Goal: Task Accomplishment & Management: Manage account settings

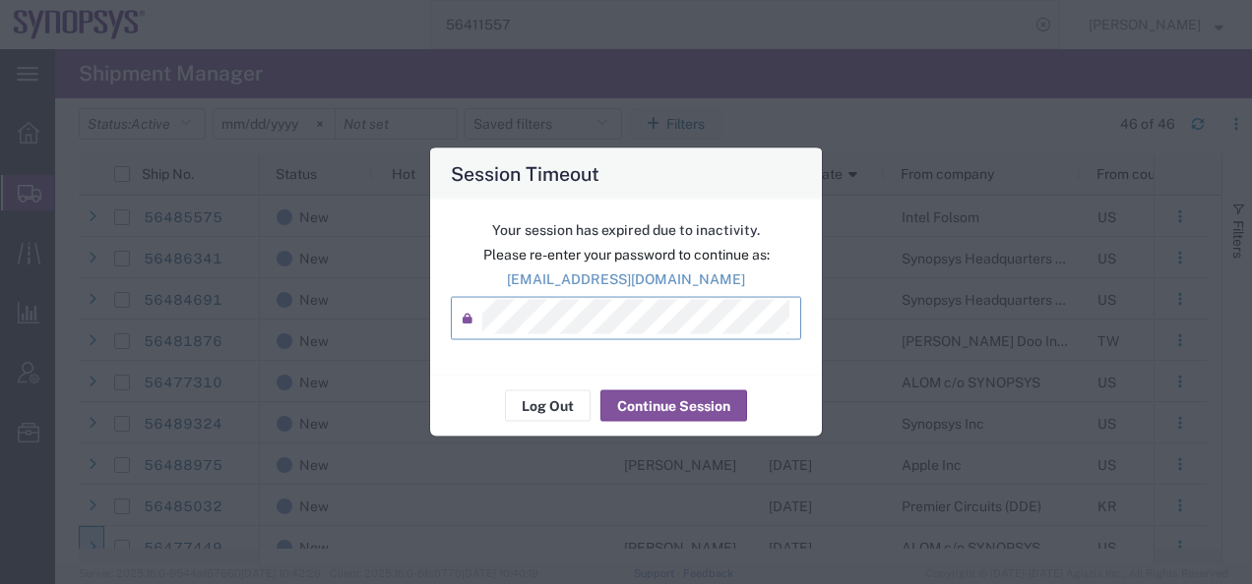
scroll to position [295, 0]
click at [657, 406] on button "Continue Session" at bounding box center [673, 406] width 147 height 31
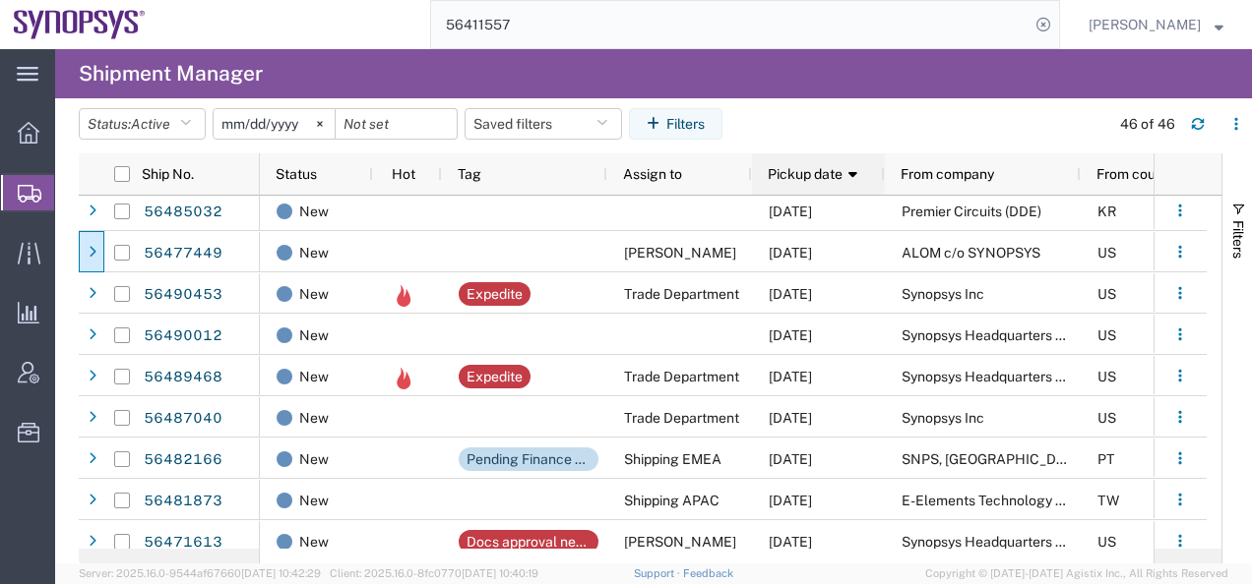
click at [811, 173] on span "Pickup date" at bounding box center [804, 174] width 75 height 16
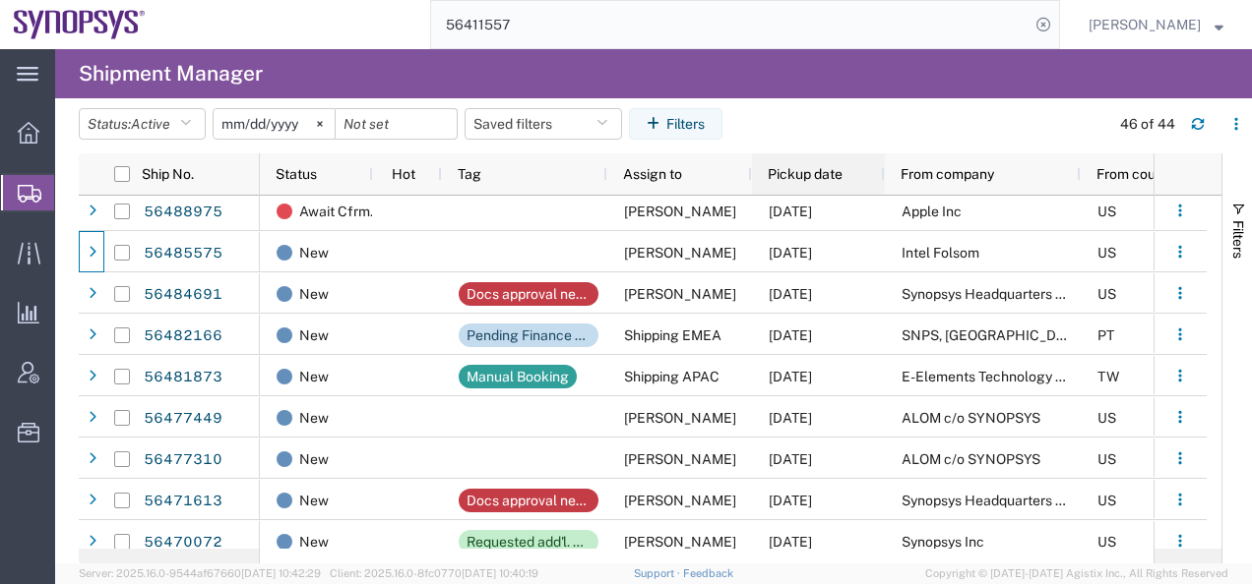
click at [821, 176] on span "Pickup date" at bounding box center [804, 174] width 75 height 16
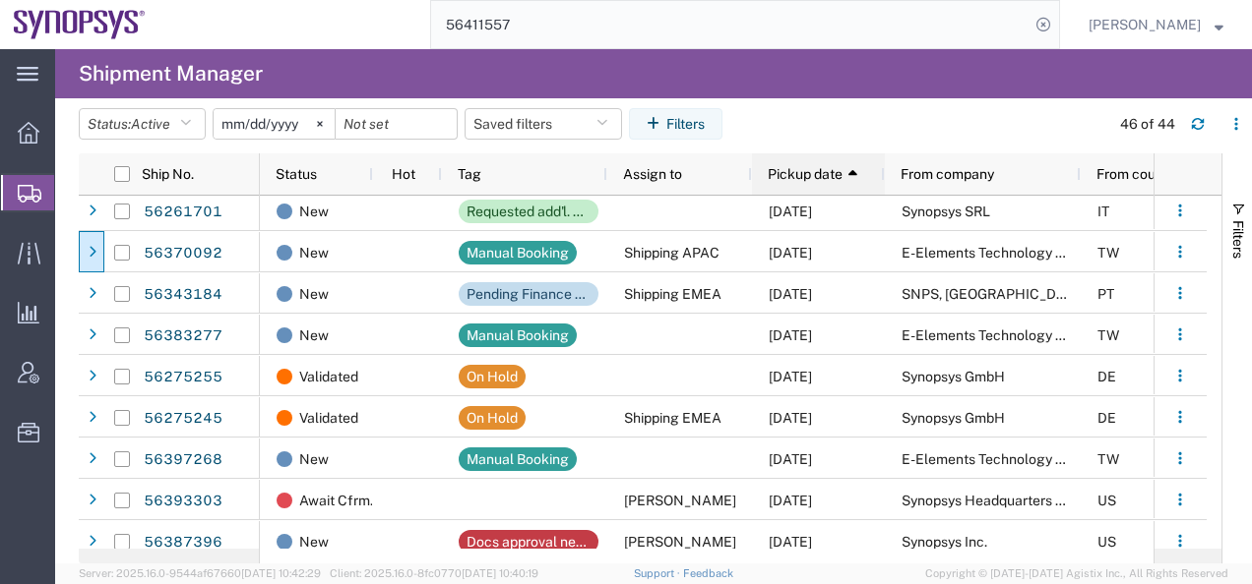
click at [821, 176] on span "Pickup date" at bounding box center [804, 174] width 75 height 16
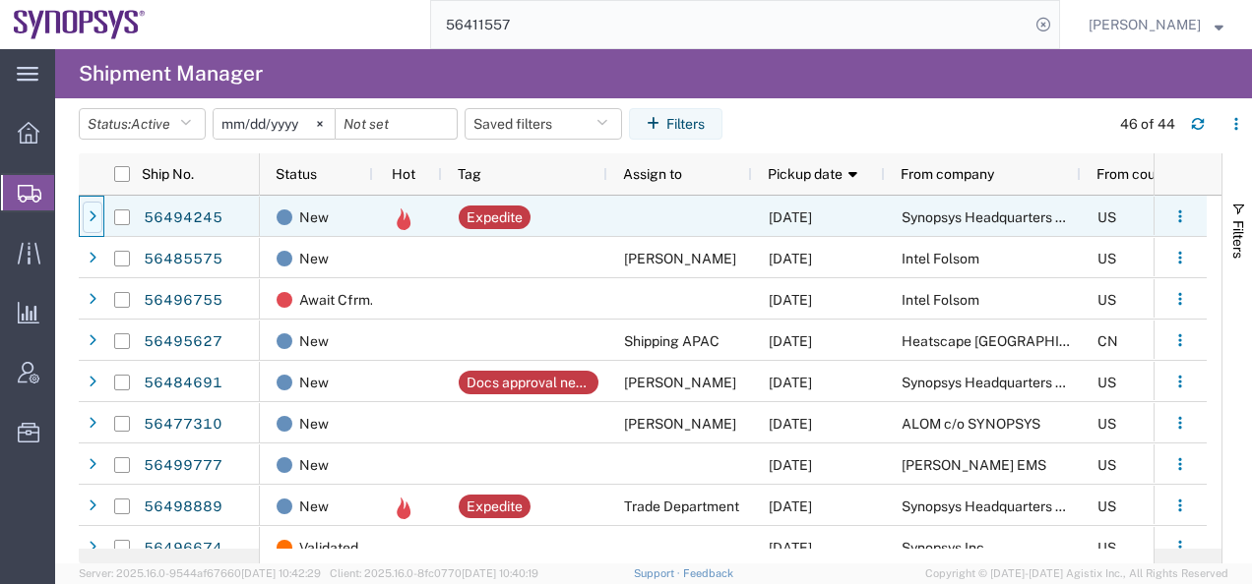
click at [92, 218] on icon at bounding box center [93, 218] width 8 height 14
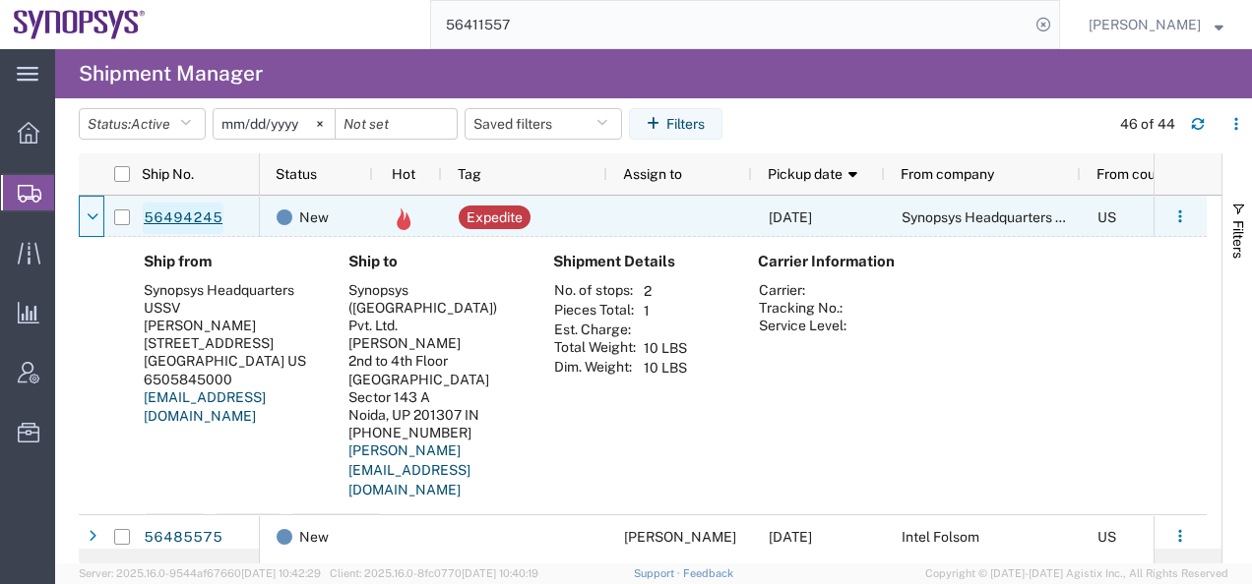
click at [191, 220] on link "56494245" at bounding box center [183, 218] width 81 height 31
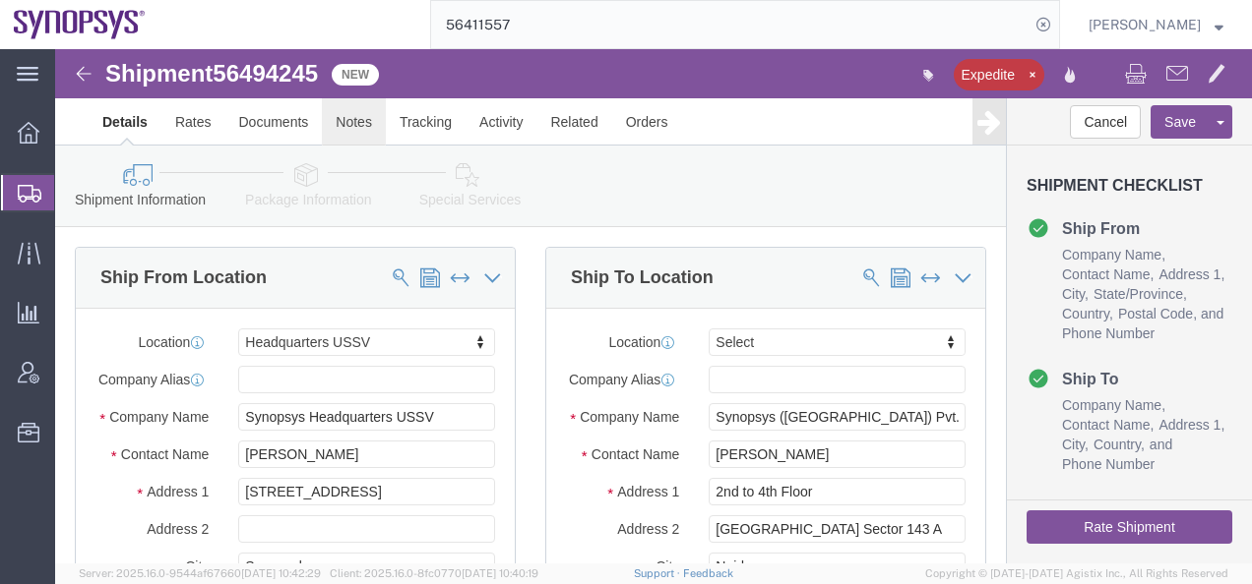
select select "63204"
select select
click link "Notes"
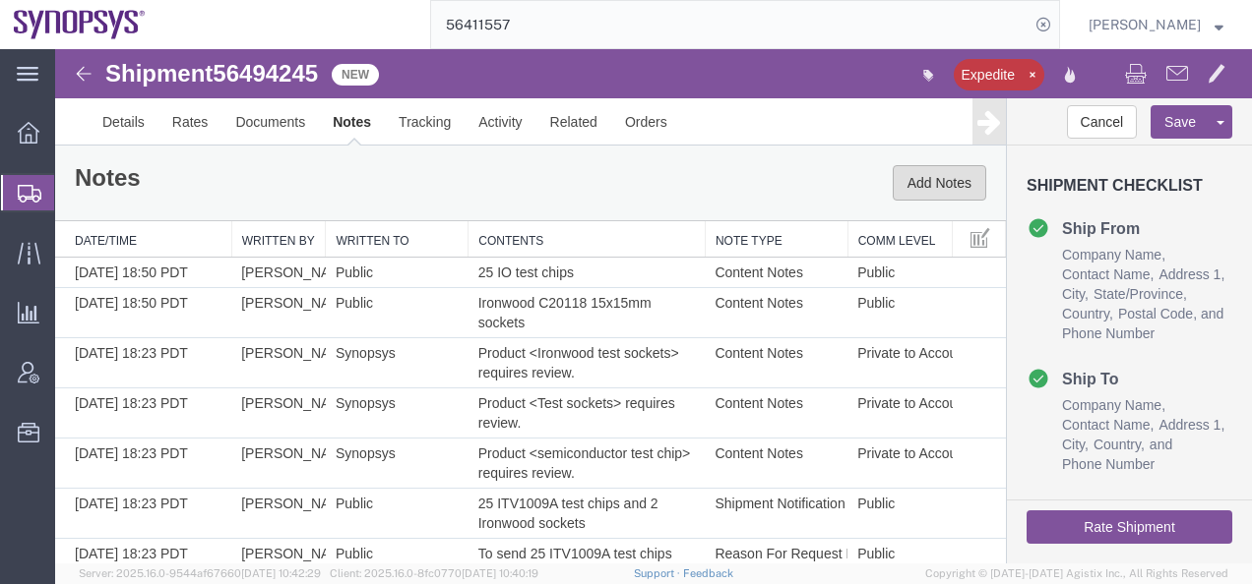
click at [922, 184] on button "Add Notes" at bounding box center [938, 182] width 93 height 35
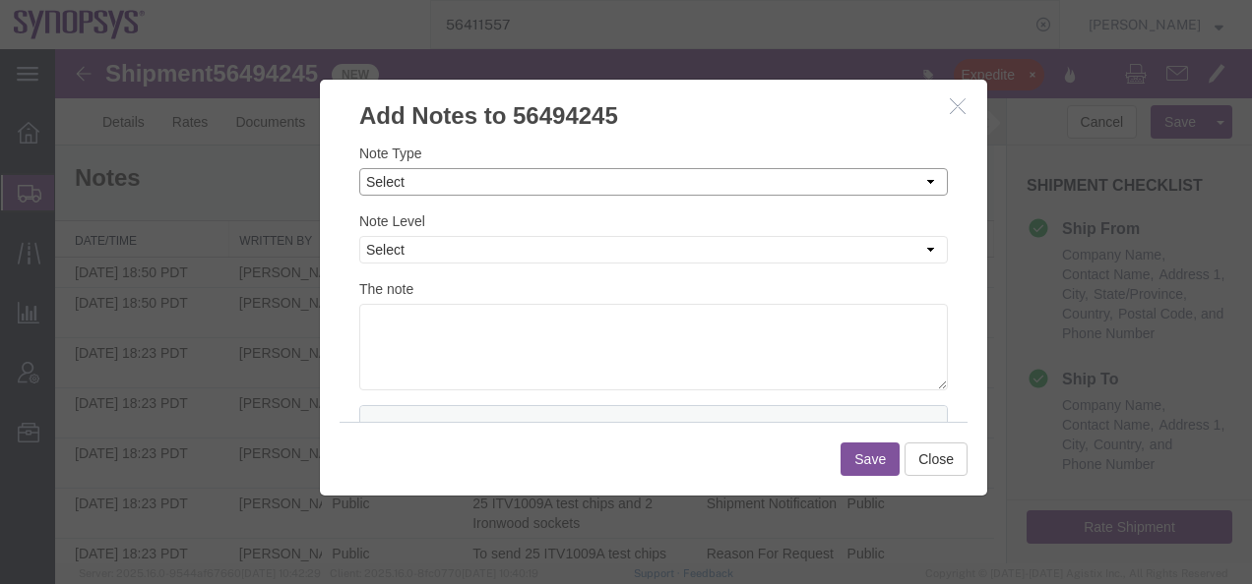
click at [388, 184] on select "Select Approval Bid Notes Carrier Change Notes Claim Notes Content Hazmat Notes…" at bounding box center [653, 182] width 588 height 28
select select "ON_BEHALF_OF_NOTES"
click at [359, 168] on select "Select Approval Bid Notes Carrier Change Notes Claim Notes Content Hazmat Notes…" at bounding box center [653, 182] width 588 height 28
click at [374, 249] on select "Select Private to Account Private to Vendor Public" at bounding box center [653, 250] width 588 height 28
select select "PUBLIC"
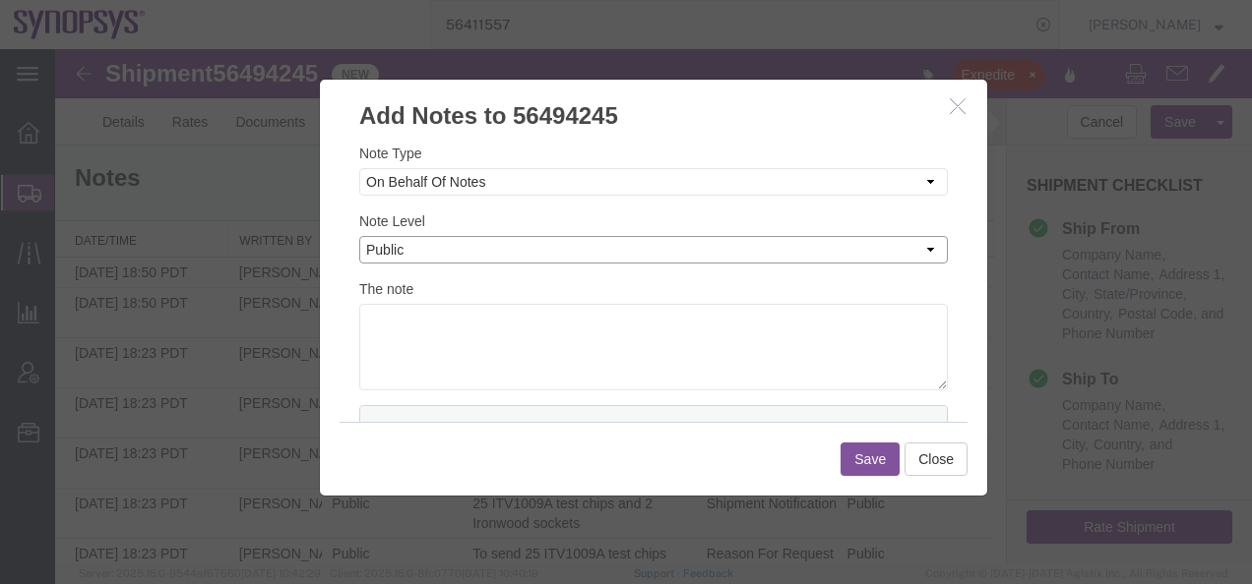
click at [359, 236] on select "Select Private to Account Private to Vendor Public" at bounding box center [653, 250] width 588 height 28
click at [380, 326] on textarea at bounding box center [653, 347] width 588 height 87
paste textarea "[PERSON_NAME]"
type textarea "Expedite on behalf of [PERSON_NAME]"
click at [867, 464] on button "Save" at bounding box center [869, 459] width 59 height 33
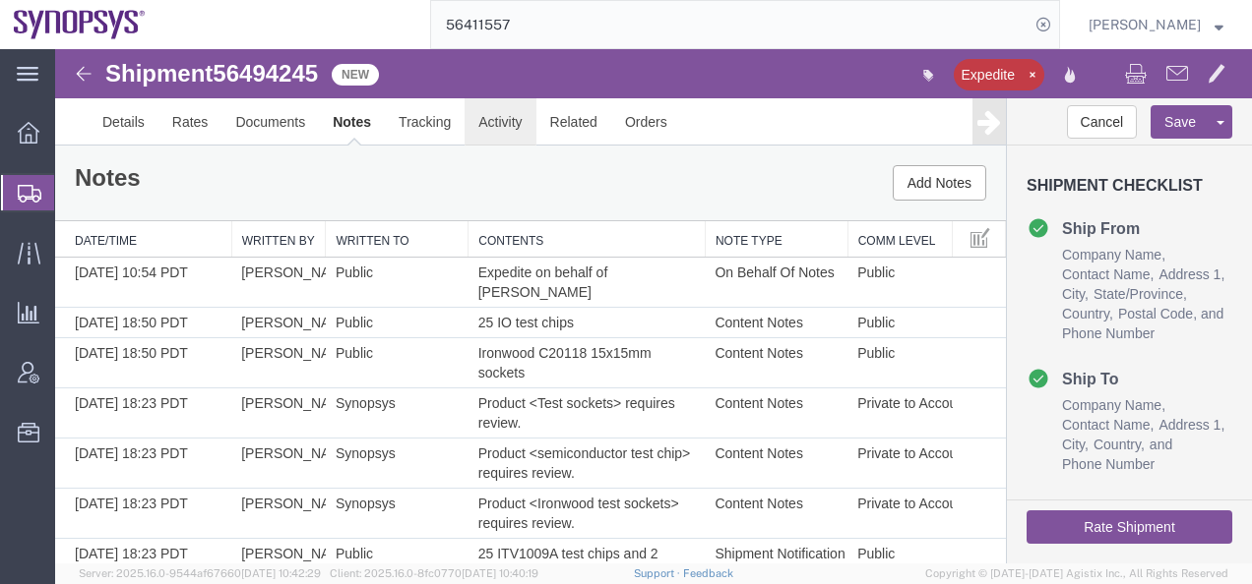
click at [512, 123] on link "Activity" at bounding box center [499, 121] width 71 height 47
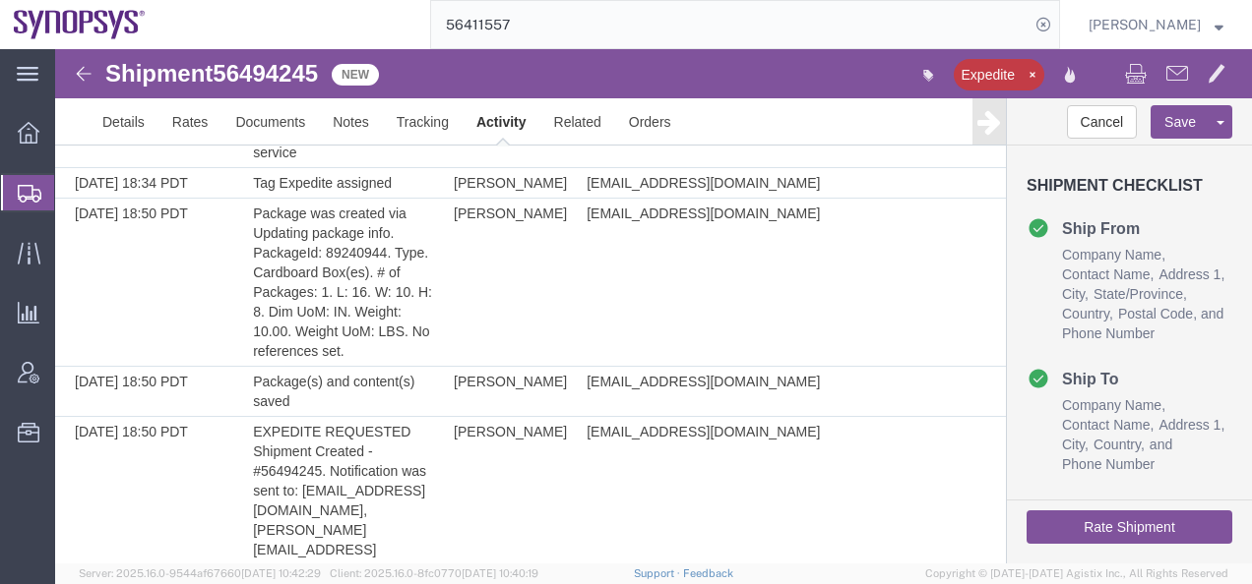
scroll to position [2899, 0]
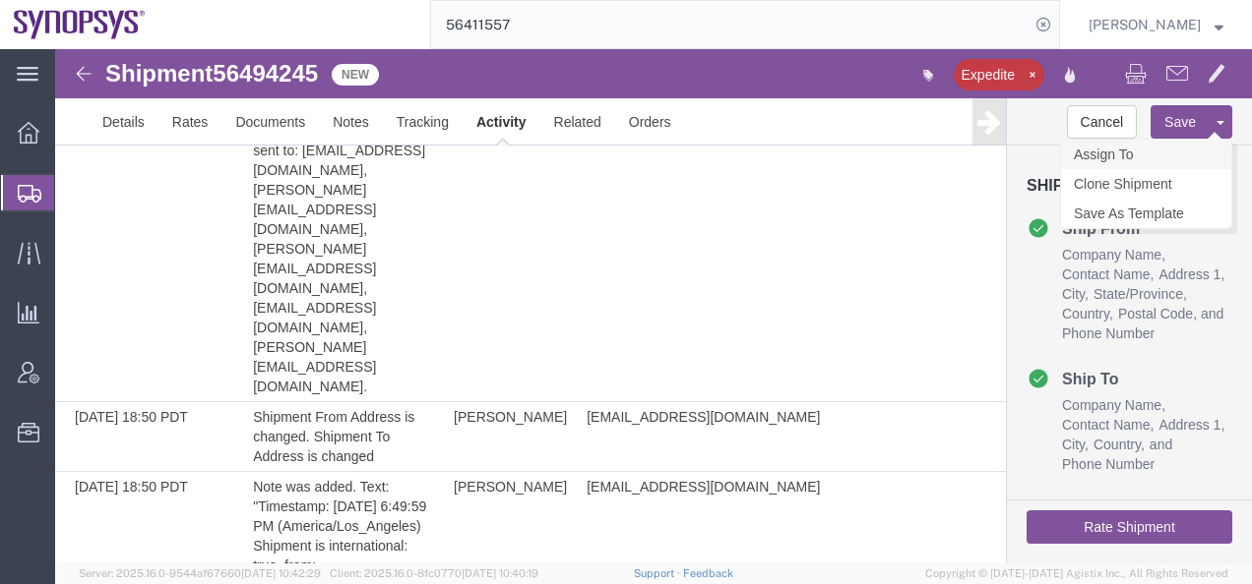
click at [1125, 152] on link "Assign To" at bounding box center [1146, 155] width 170 height 30
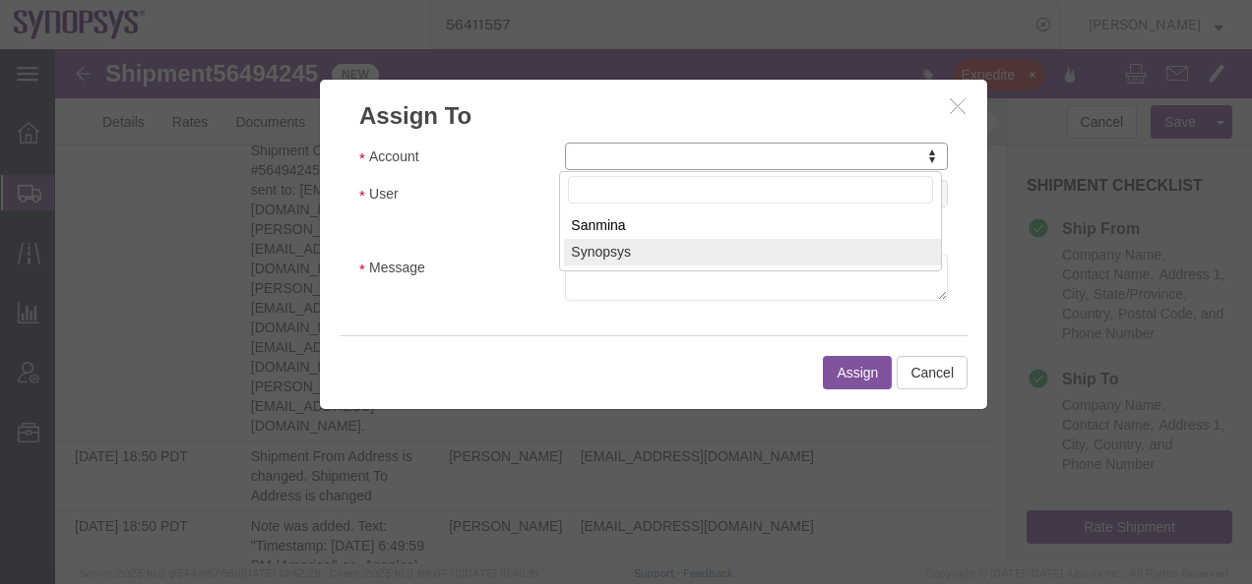
select select "117156"
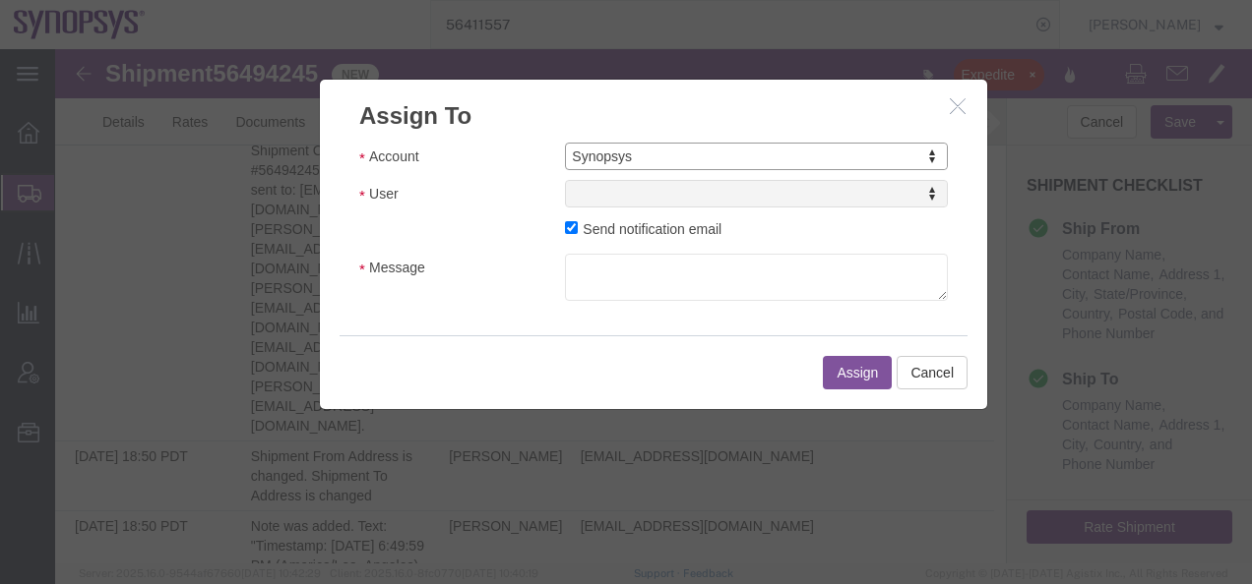
select select
drag, startPoint x: 647, startPoint y: 243, endPoint x: 593, endPoint y: 195, distance: 72.5
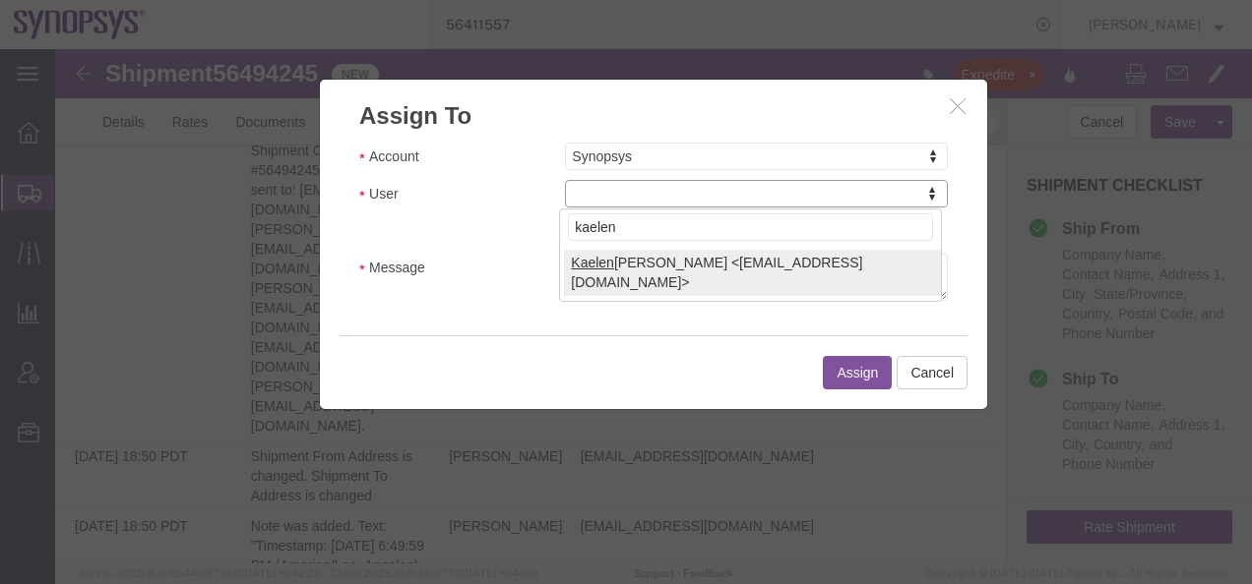
type input "kaelen"
select select "98361"
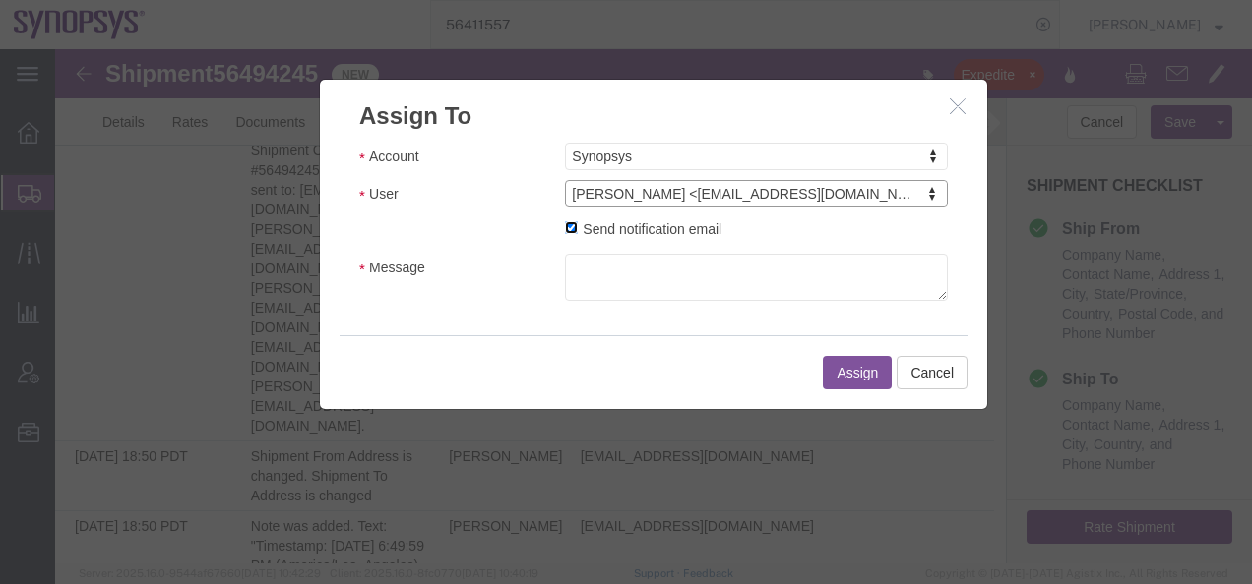
click at [568, 229] on input "Send notification email" at bounding box center [571, 227] width 13 height 13
checkbox input "false"
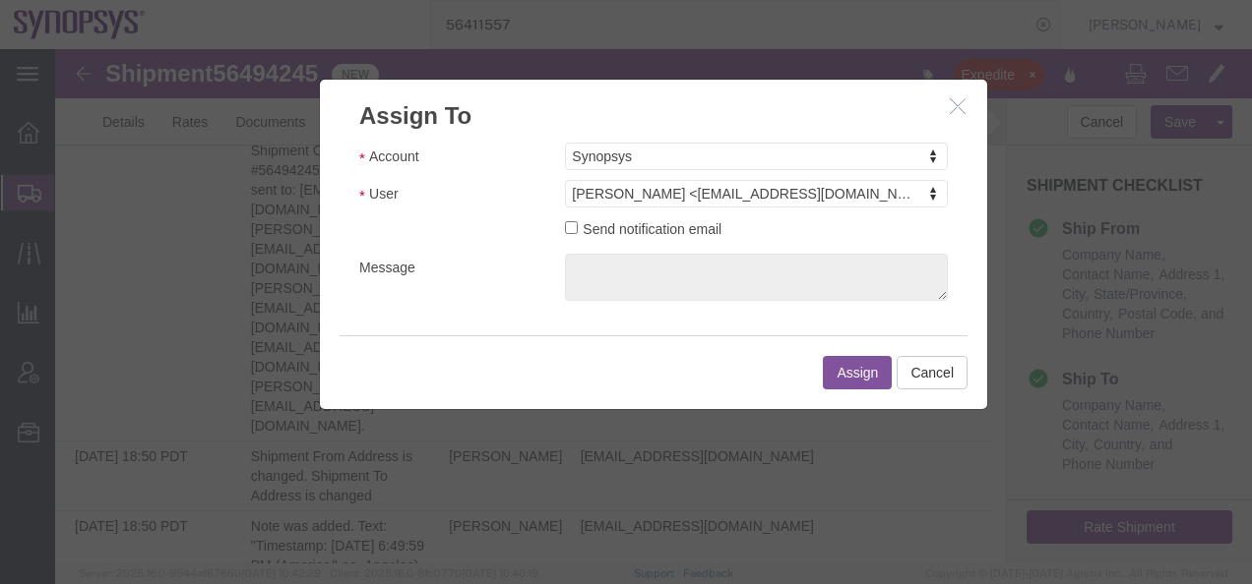
click at [828, 368] on button "Assign" at bounding box center [857, 372] width 69 height 33
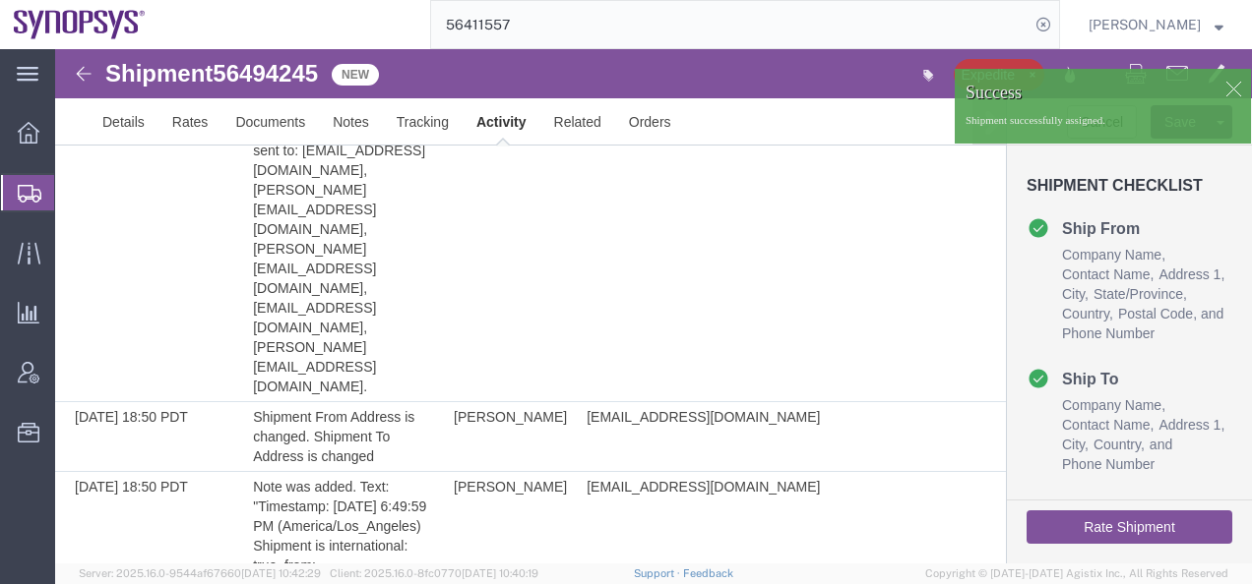
click at [80, 73] on img at bounding box center [84, 74] width 24 height 24
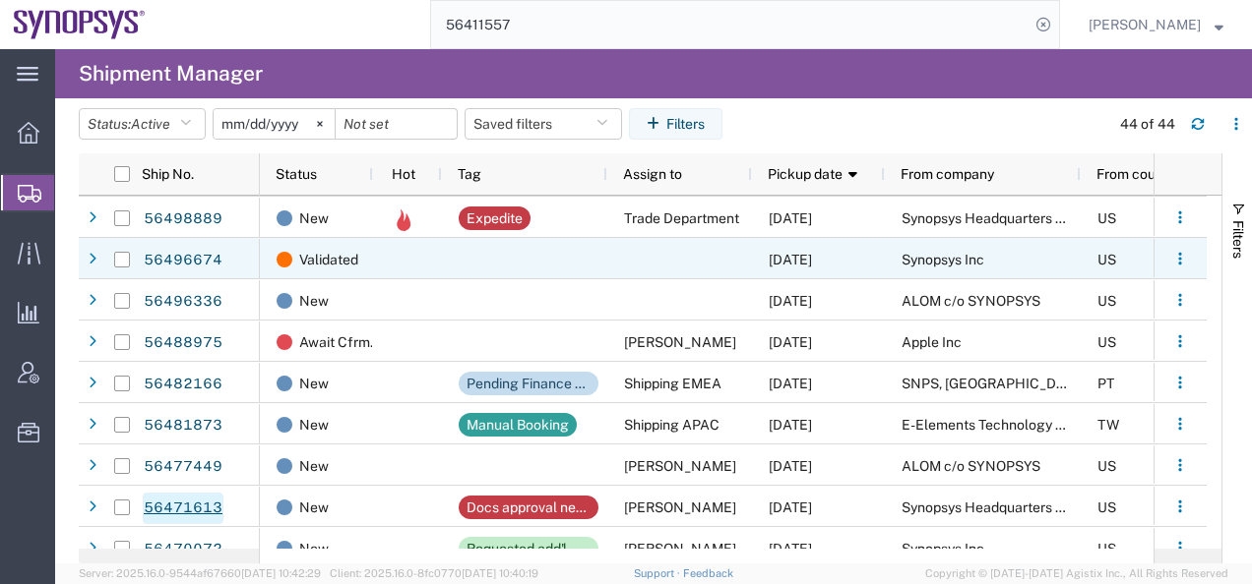
scroll to position [295, 0]
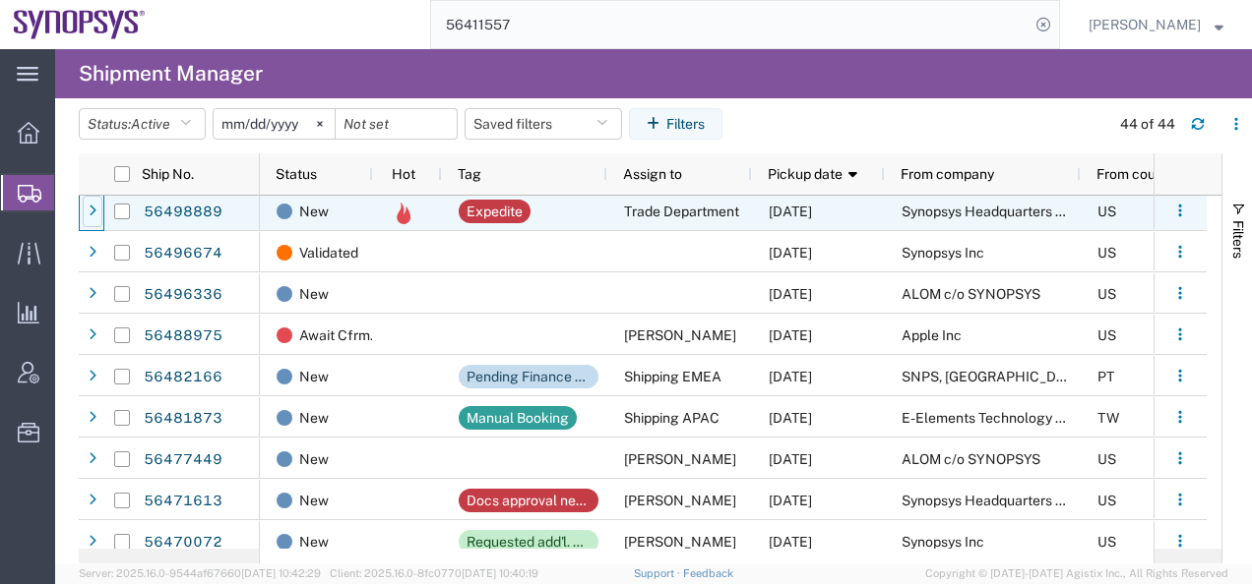
click at [91, 210] on icon at bounding box center [93, 212] width 8 height 14
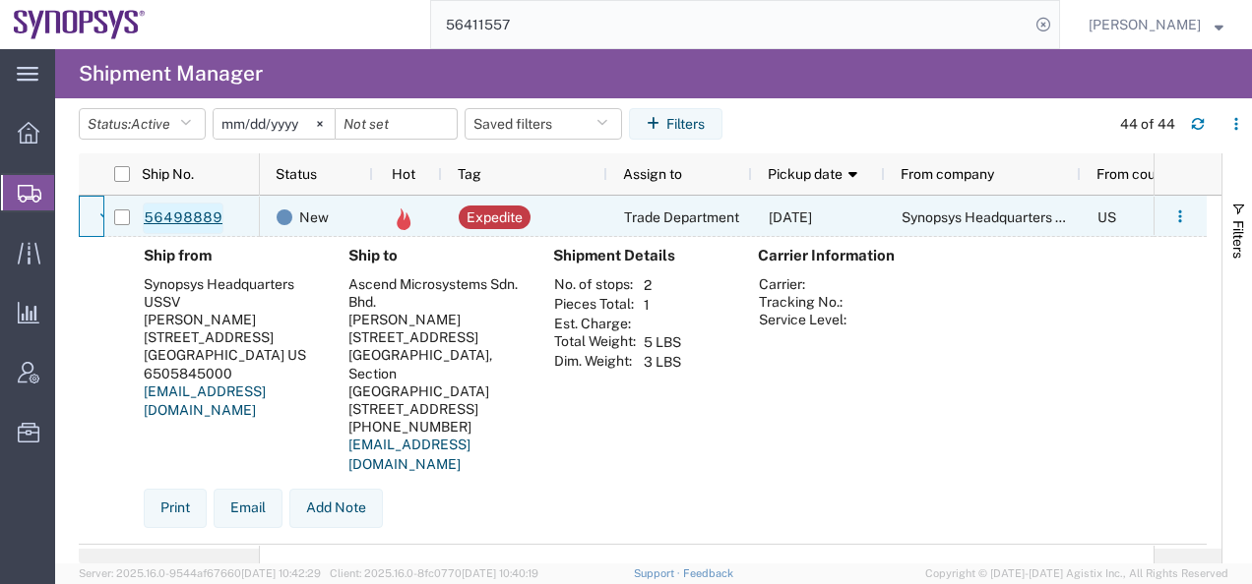
click at [190, 213] on link "56498889" at bounding box center [183, 218] width 81 height 31
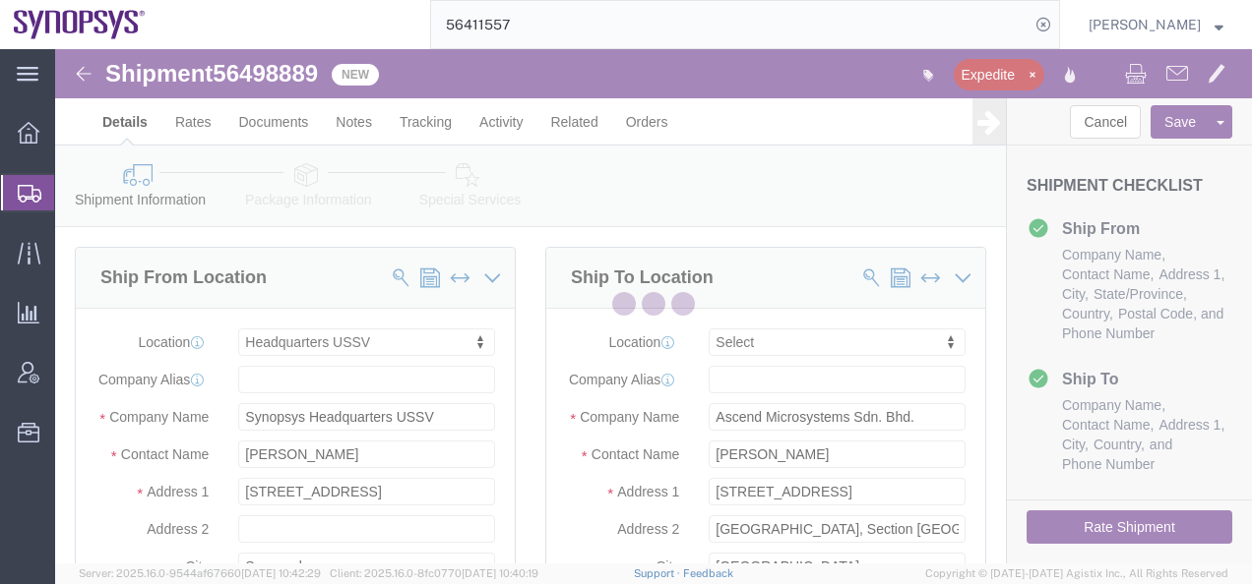
select select "63204"
select select
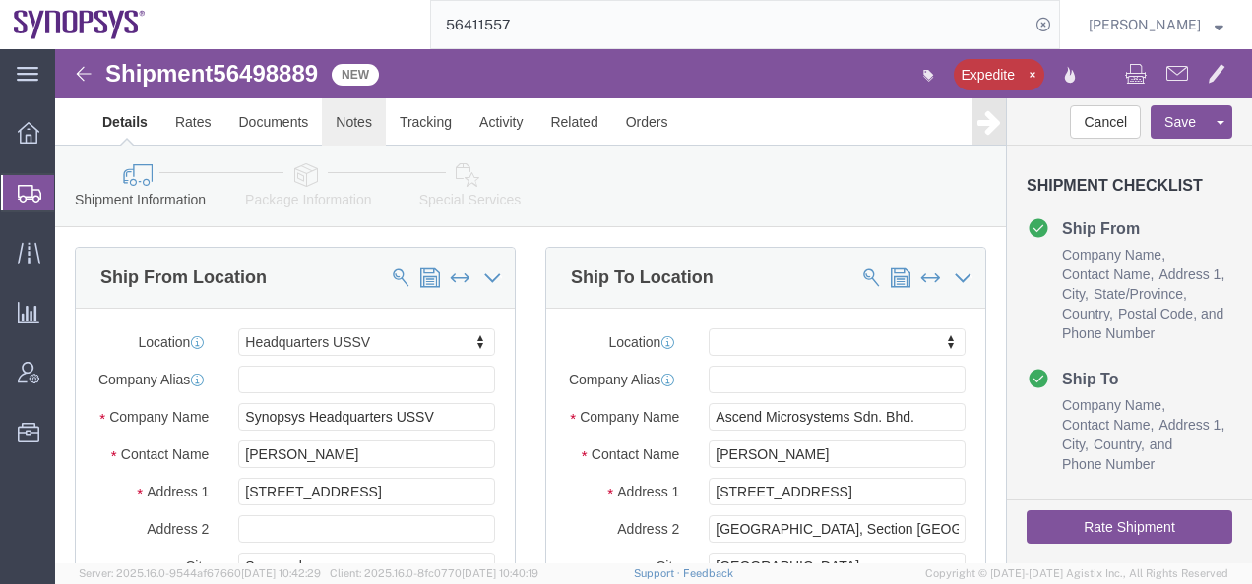
click link "Notes"
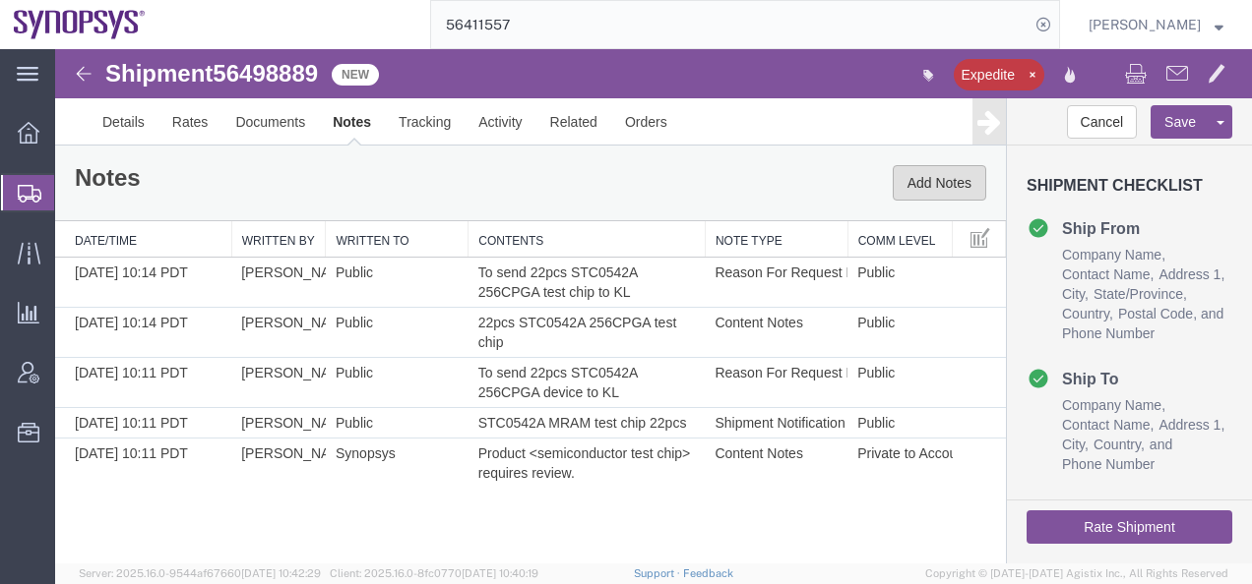
click at [932, 174] on button "Add Notes" at bounding box center [938, 182] width 93 height 35
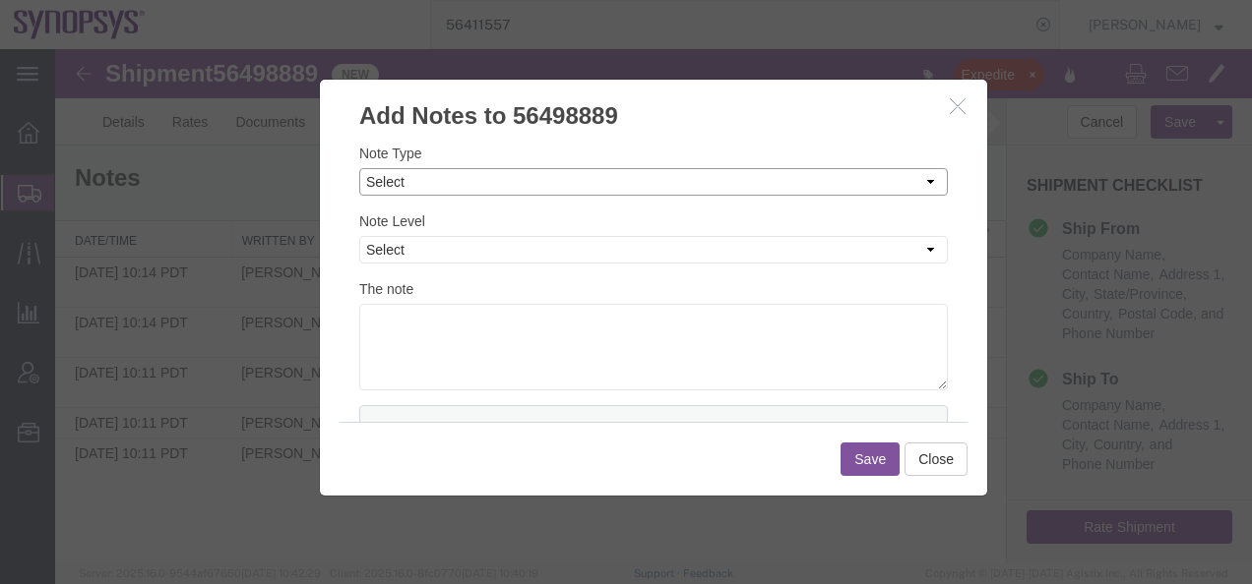
click at [384, 192] on select "Select Approval Bid Notes Carrier Change Notes Claim Notes Content Hazmat Notes…" at bounding box center [653, 182] width 588 height 28
select select "ON_BEHALF_OF_NOTES"
click at [359, 168] on select "Select Approval Bid Notes Carrier Change Notes Claim Notes Content Hazmat Notes…" at bounding box center [653, 182] width 588 height 28
click at [386, 246] on select "Select Private to Account Private to Vendor Public" at bounding box center [653, 250] width 588 height 28
select select "PUBLIC"
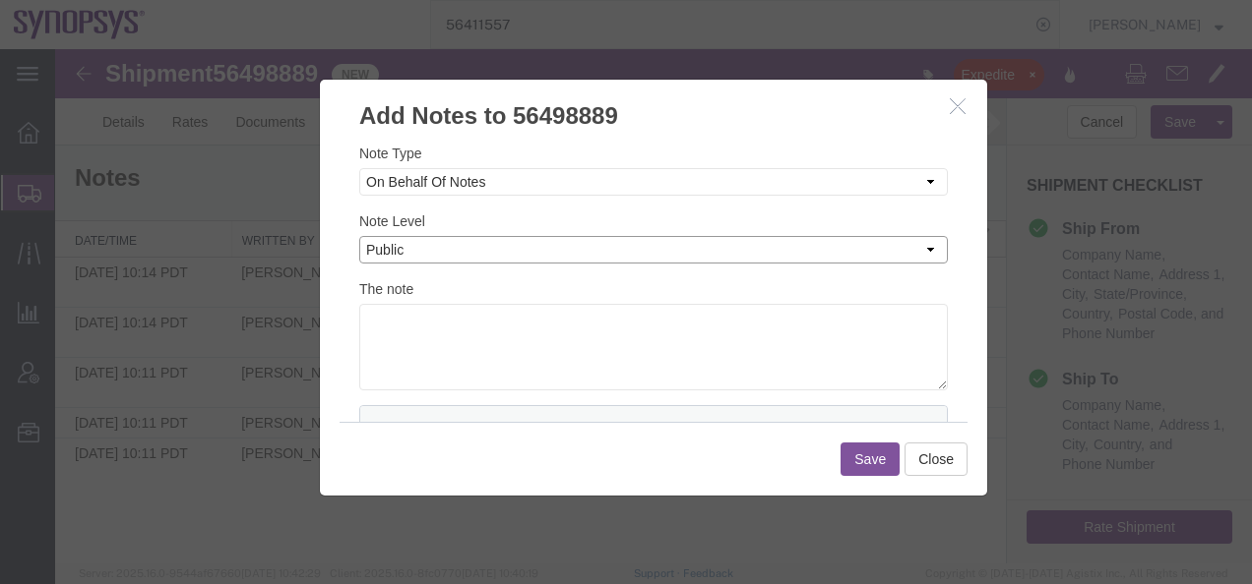
click at [359, 236] on select "Select Private to Account Private to Vendor Public" at bounding box center [653, 250] width 588 height 28
click at [377, 325] on textarea at bounding box center [653, 347] width 588 height 87
paste textarea "[PERSON_NAME]"
click at [368, 319] on textarea "[PERSON_NAME]" at bounding box center [653, 347] width 588 height 87
type textarea "Expedite on behalf of [PERSON_NAME]"
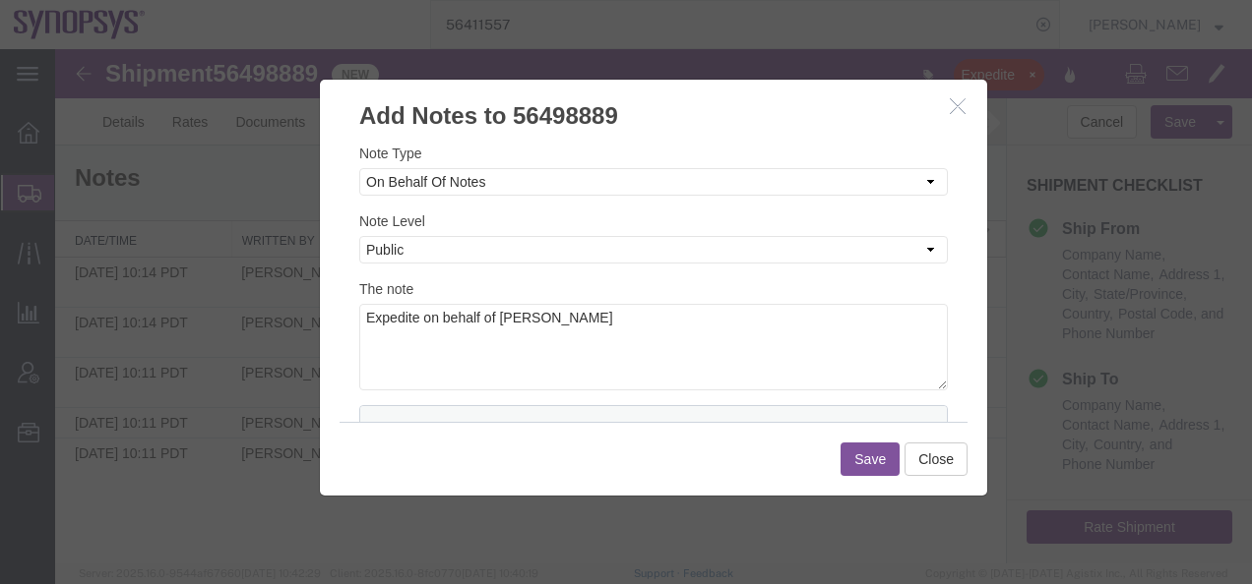
click at [873, 467] on button "Save" at bounding box center [869, 459] width 59 height 33
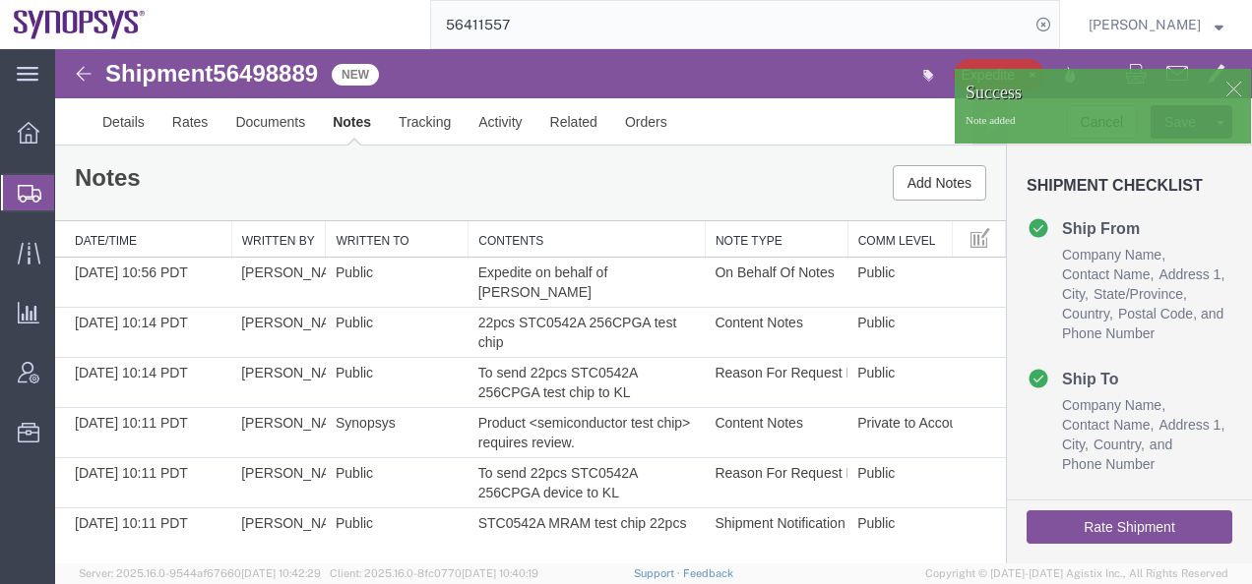
click at [84, 74] on img at bounding box center [84, 74] width 24 height 24
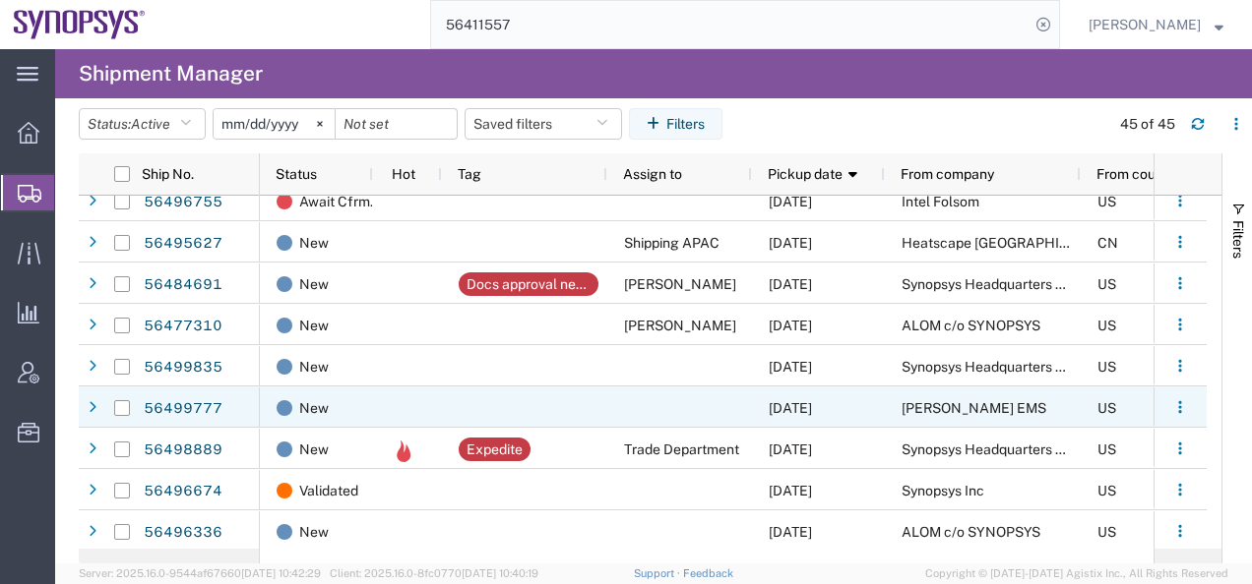
scroll to position [98, 0]
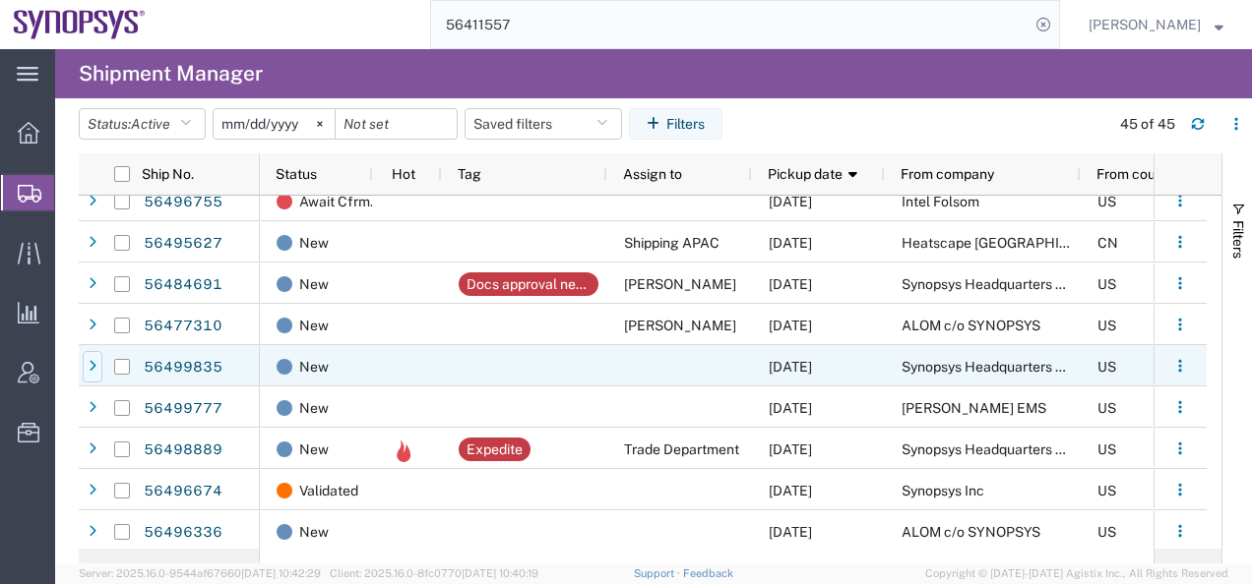
click at [94, 365] on icon at bounding box center [93, 367] width 8 height 14
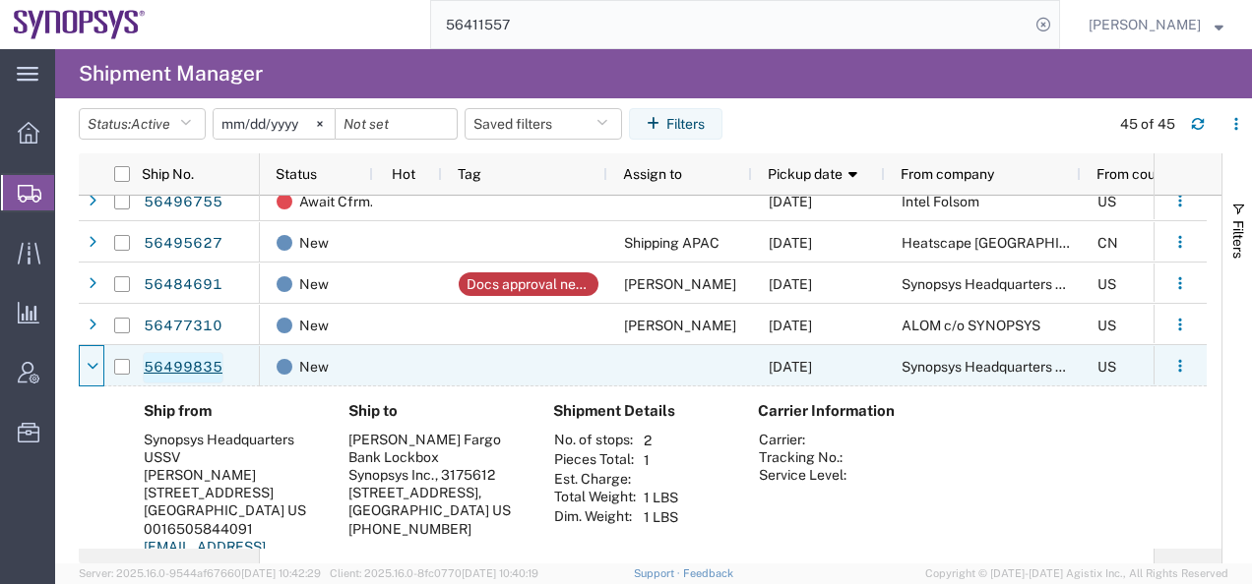
click at [183, 363] on link "56499835" at bounding box center [183, 367] width 81 height 31
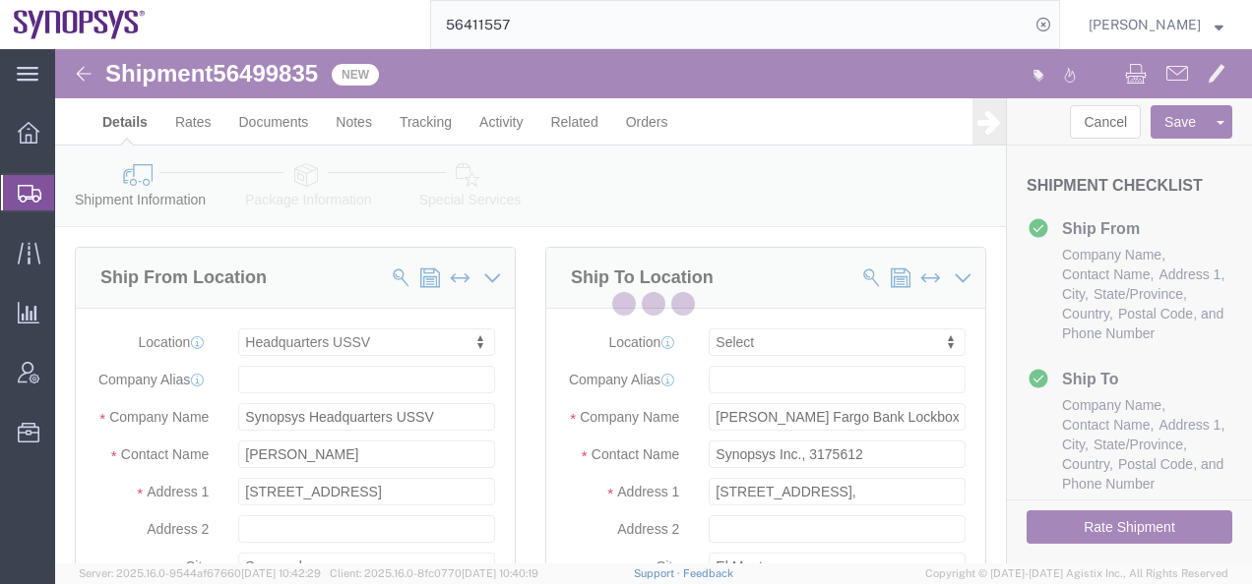
select select "63204"
select select
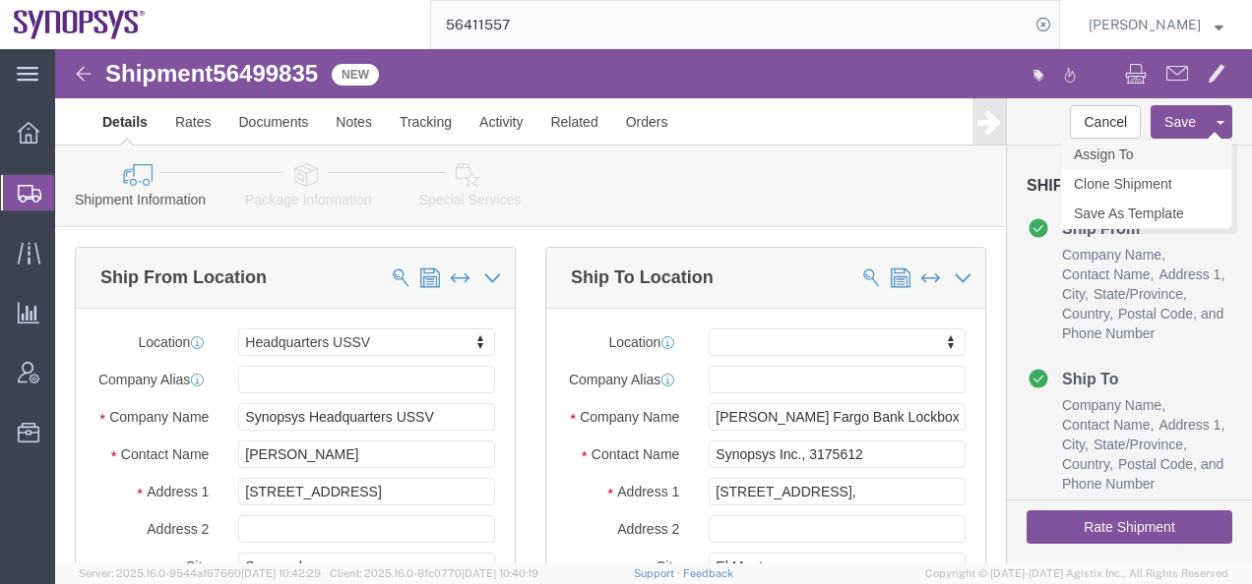
click link "Assign To"
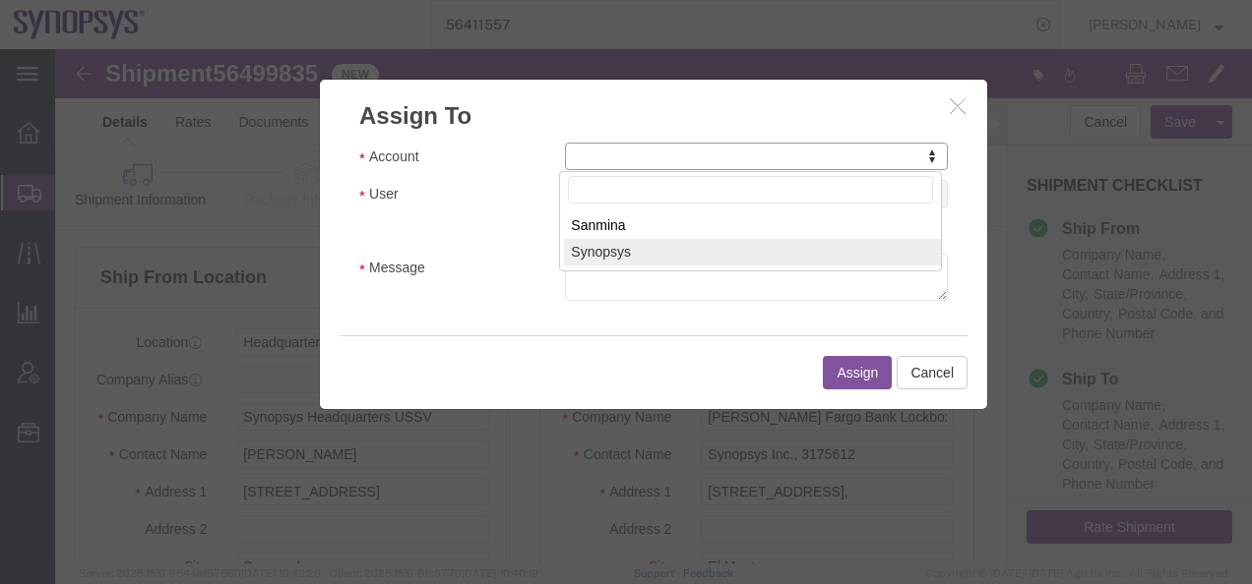
select select "117156"
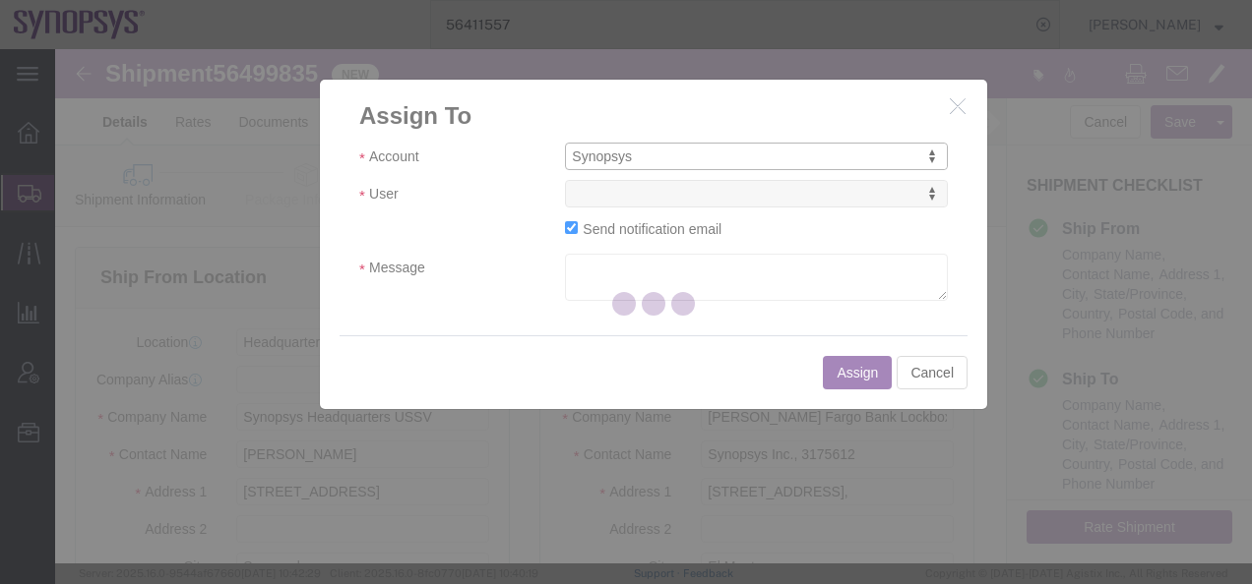
select select
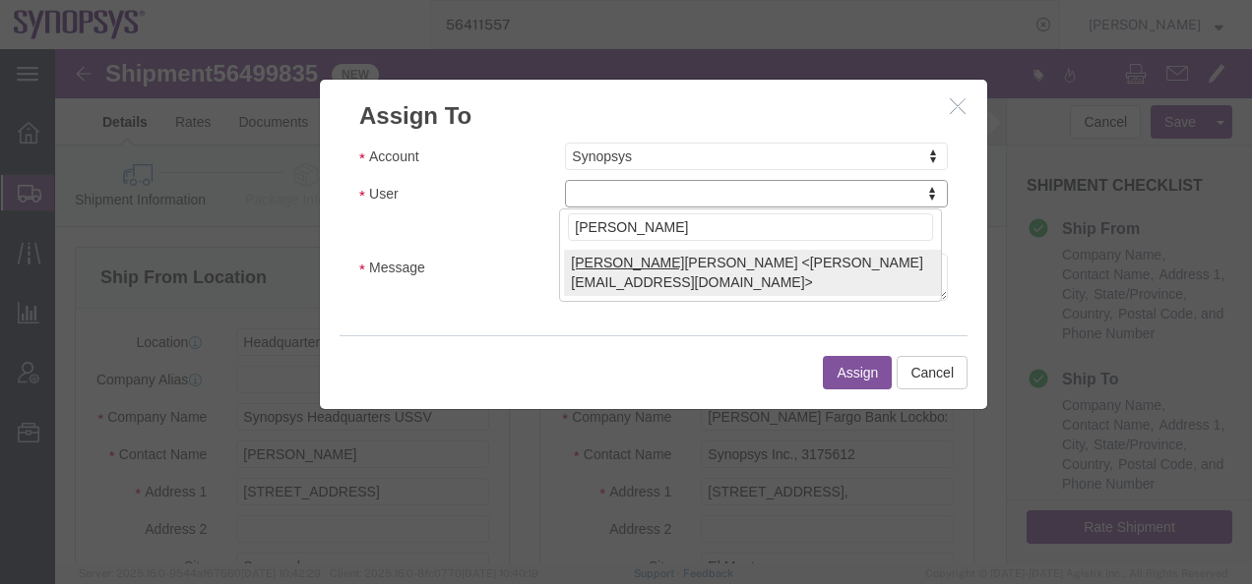
type input "[PERSON_NAME]"
select select "98200"
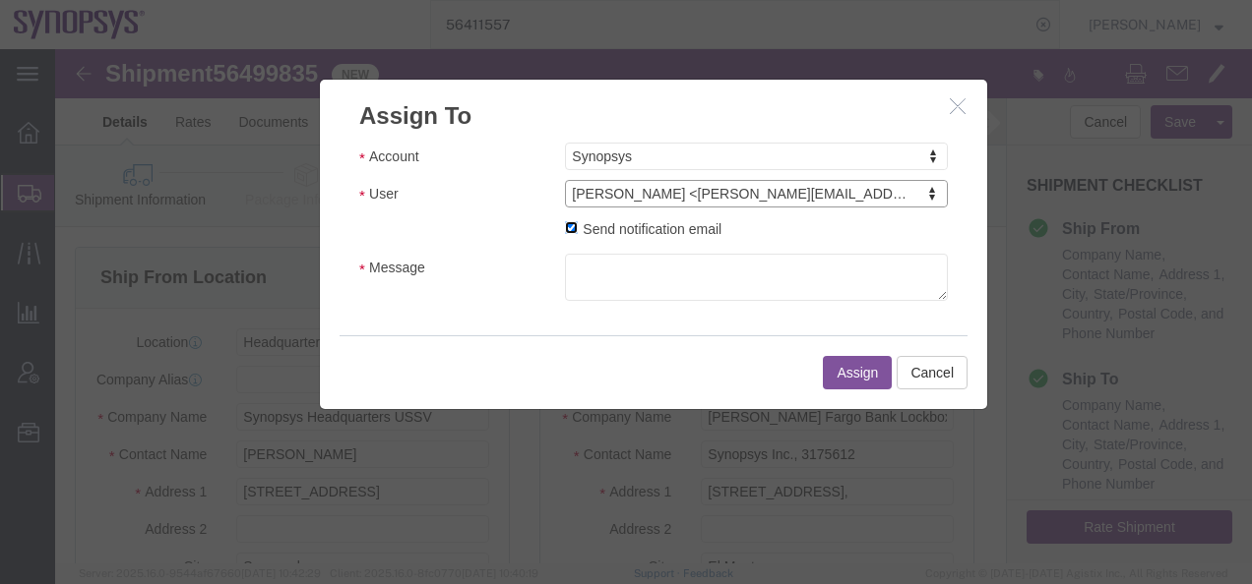
click input "Send notification email"
checkbox input "false"
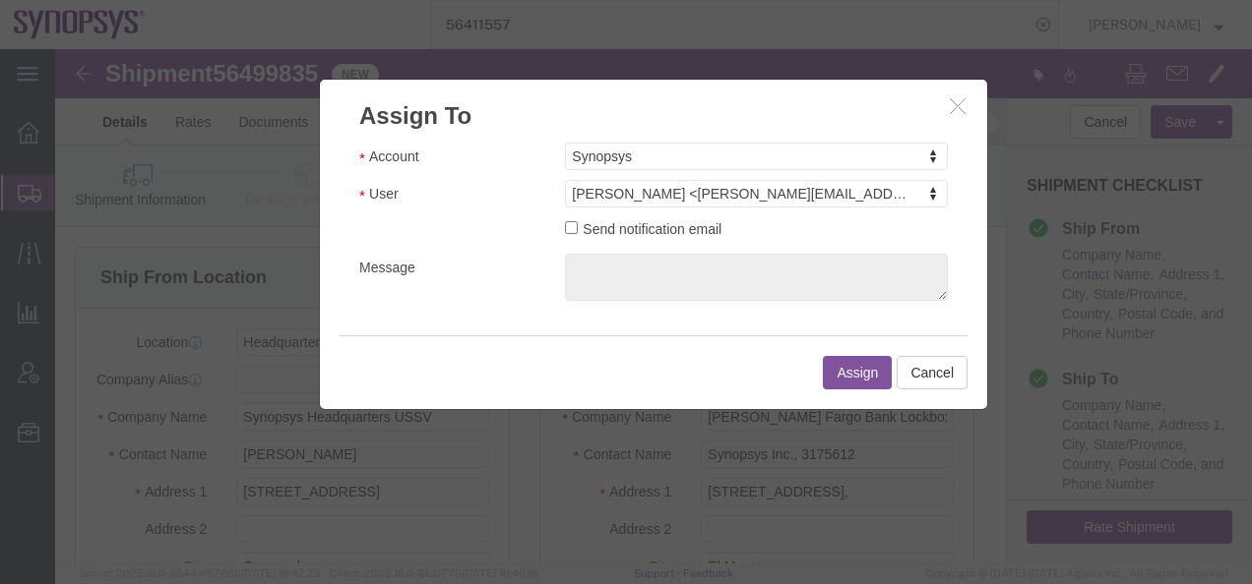
click button "Assign"
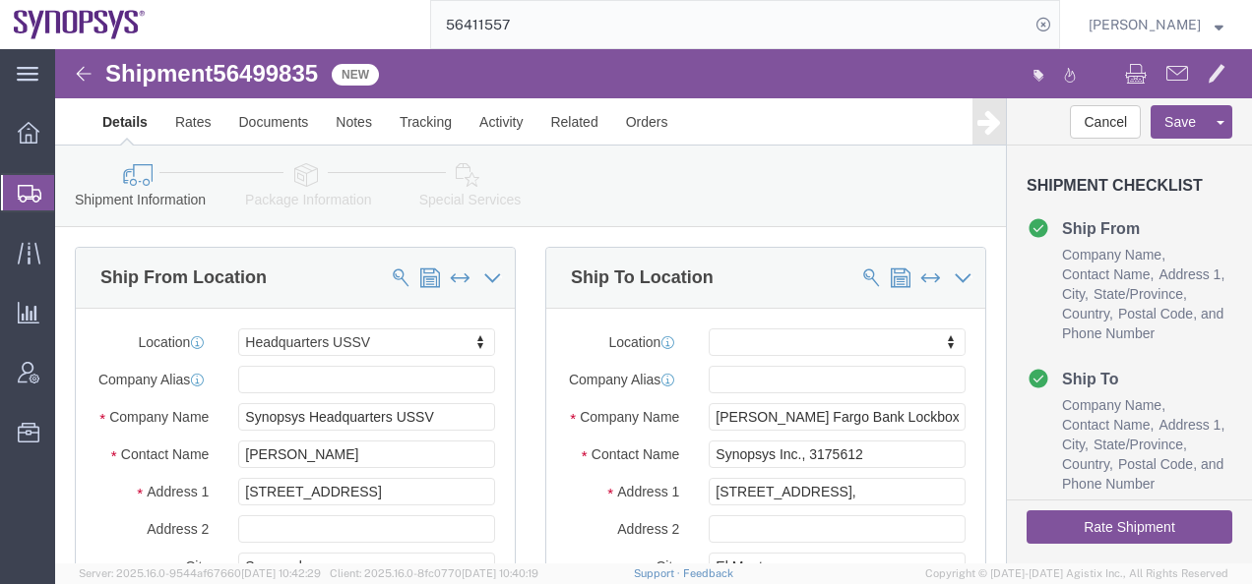
click img
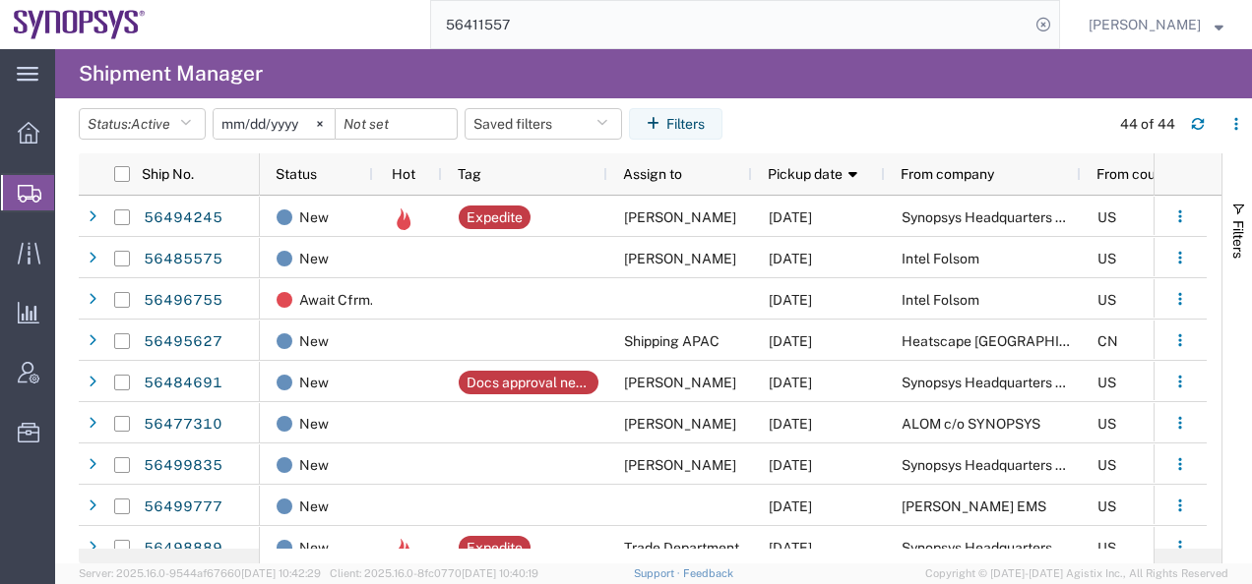
scroll to position [98, 0]
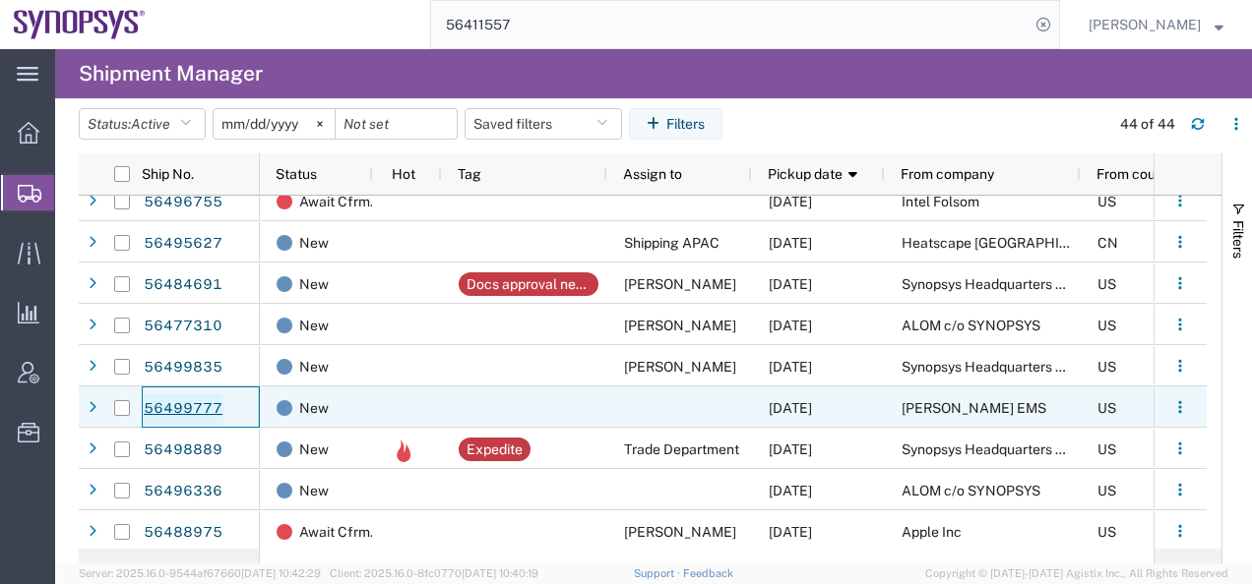
click at [162, 406] on link "56499777" at bounding box center [183, 409] width 81 height 31
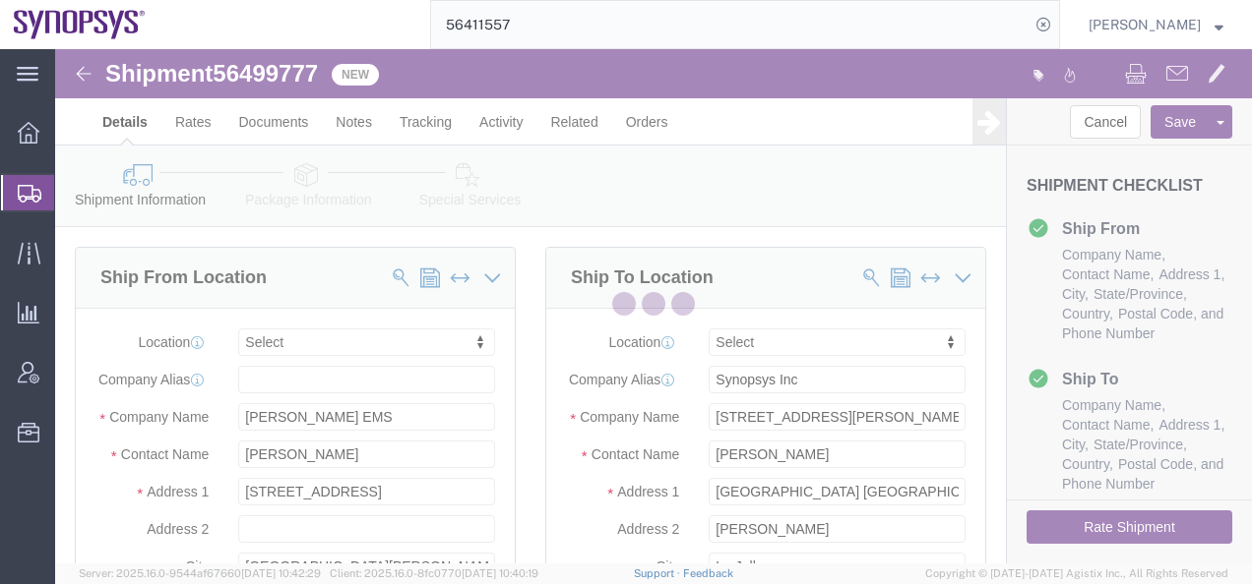
select select
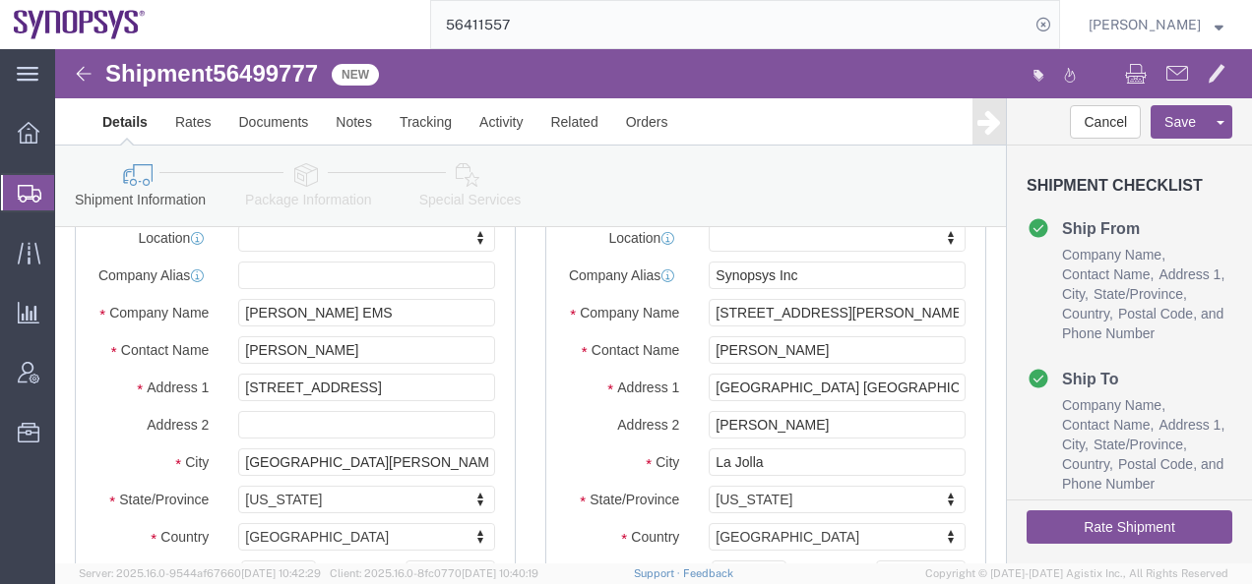
scroll to position [98, 0]
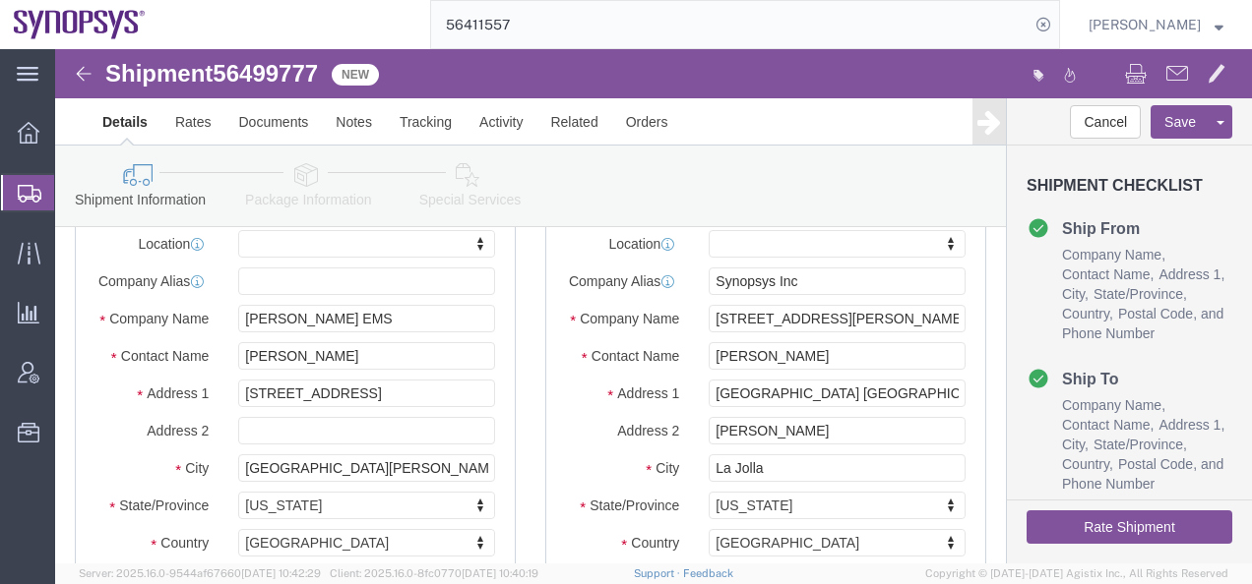
click icon
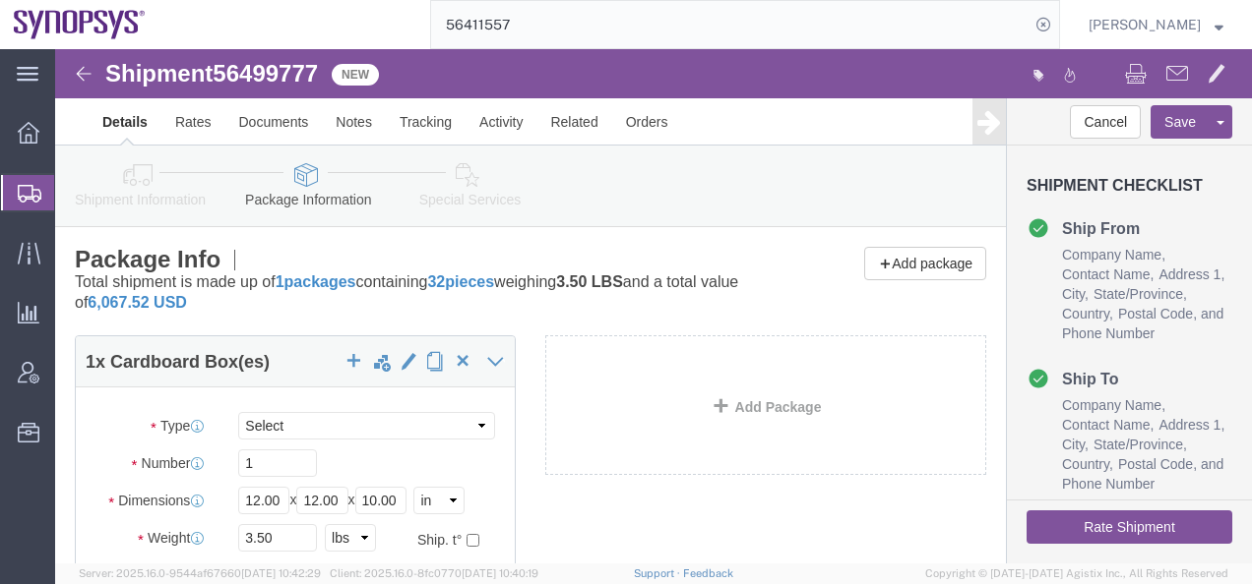
click icon
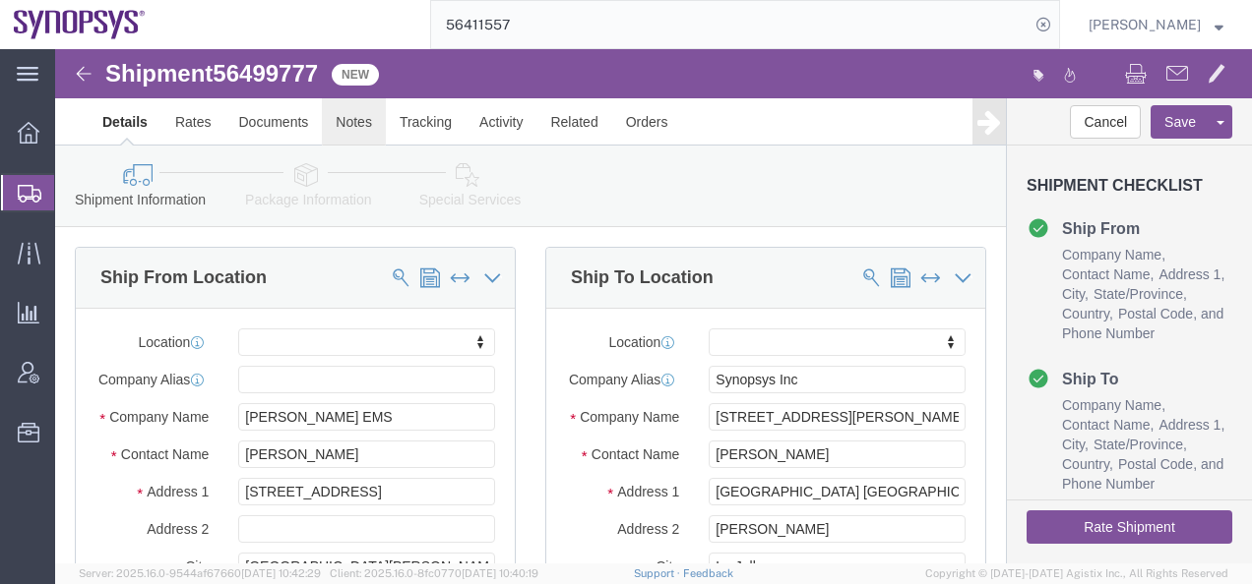
click link "Notes"
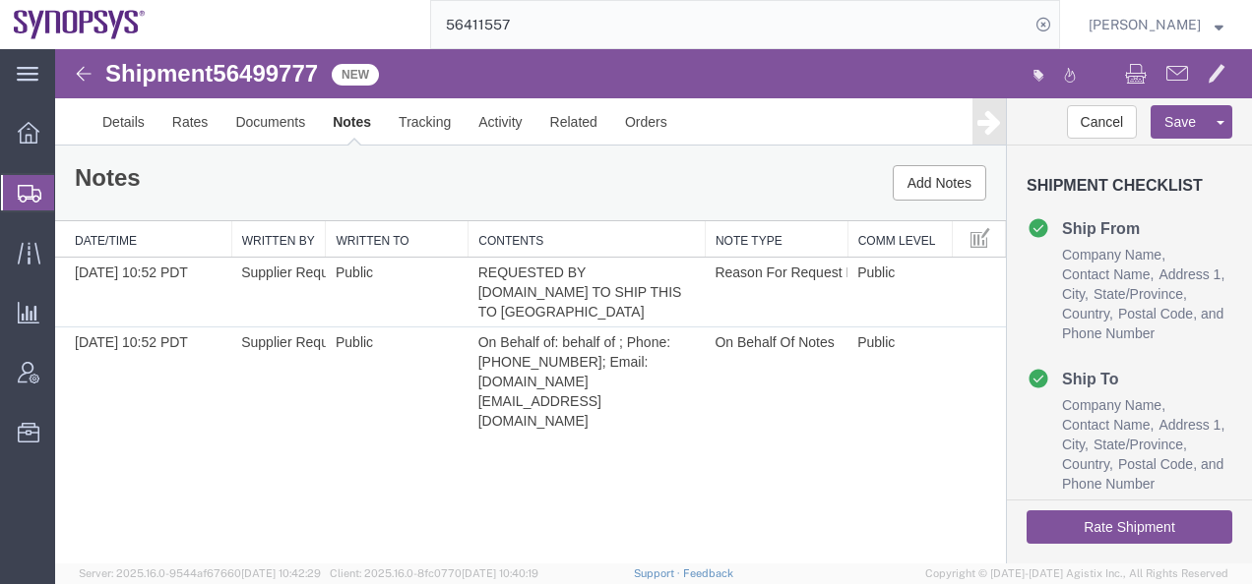
click at [1061, 528] on button "Rate Shipment" at bounding box center [1129, 527] width 206 height 33
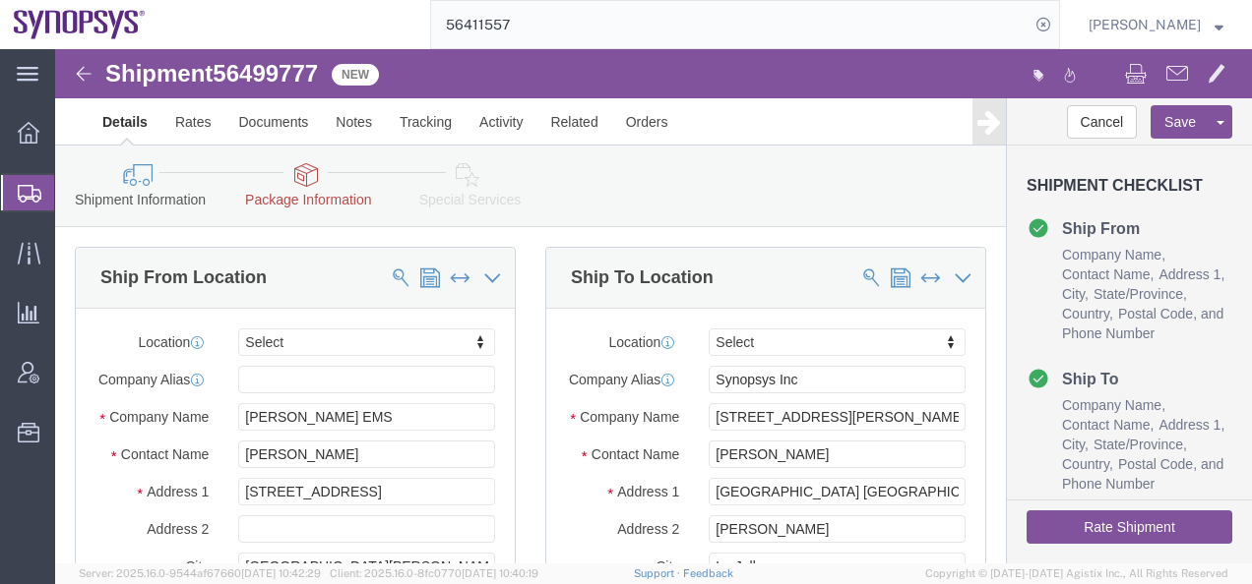
scroll to position [197, 0]
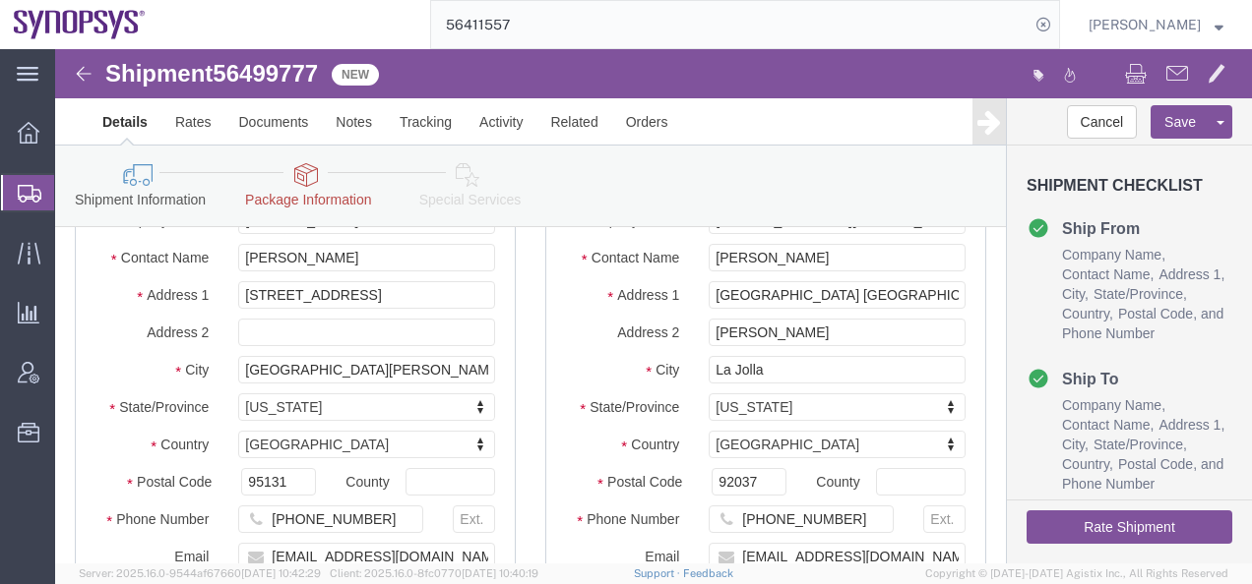
click icon
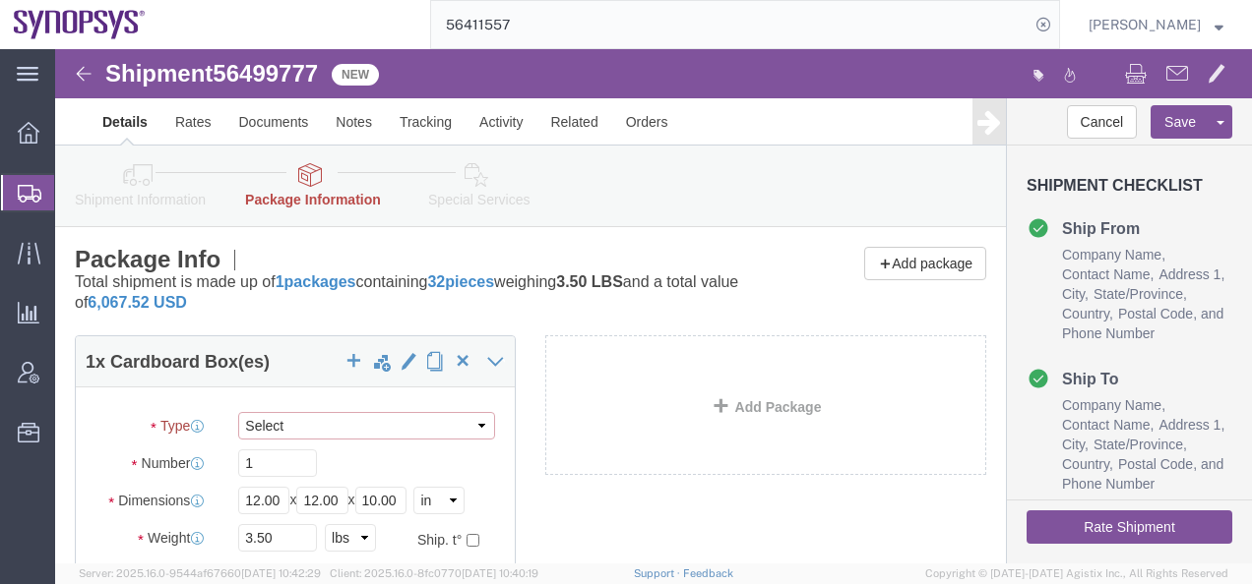
click select "Select Envelope Large Box Medium Box PAK Rack Small Box Tube Your Packaging"
select select "YRPK"
click select "Select Envelope Large Box Medium Box PAK Rack Small Box Tube Your Packaging"
click button "Rate Shipment"
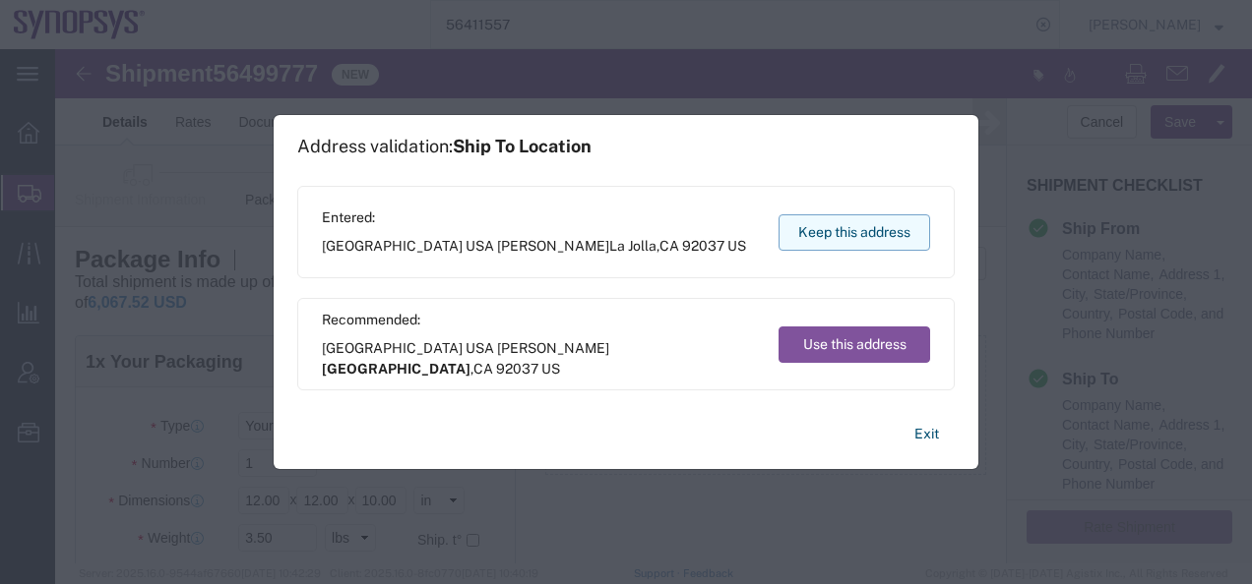
click at [802, 236] on button "Keep this address" at bounding box center [854, 232] width 152 height 36
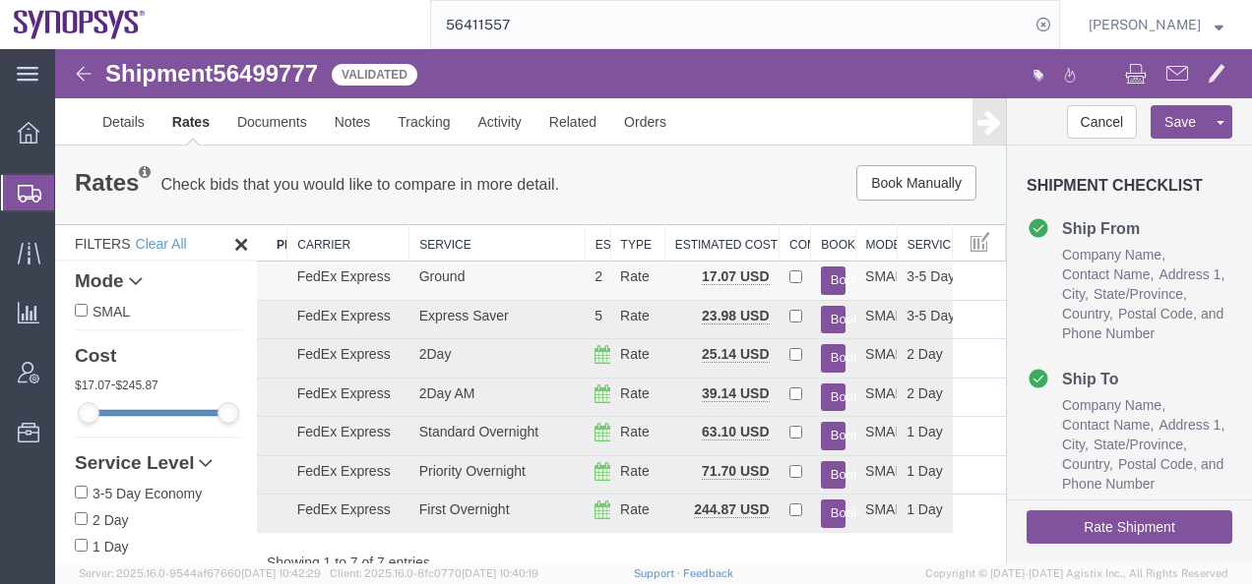
click at [827, 275] on button "Book" at bounding box center [833, 281] width 25 height 29
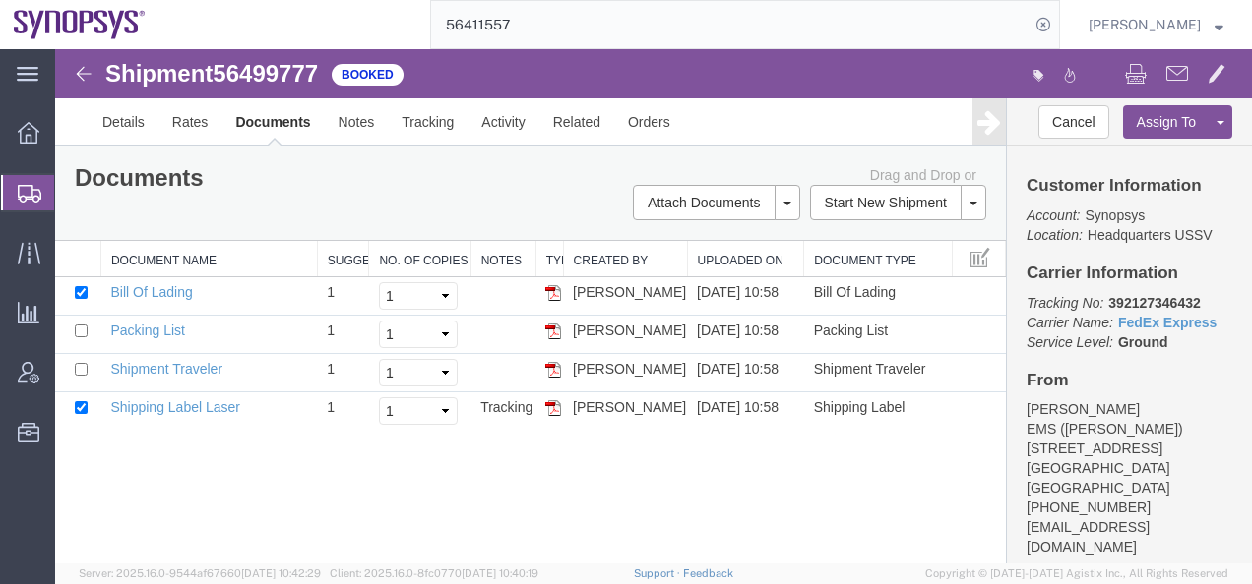
click at [85, 74] on img at bounding box center [84, 74] width 24 height 24
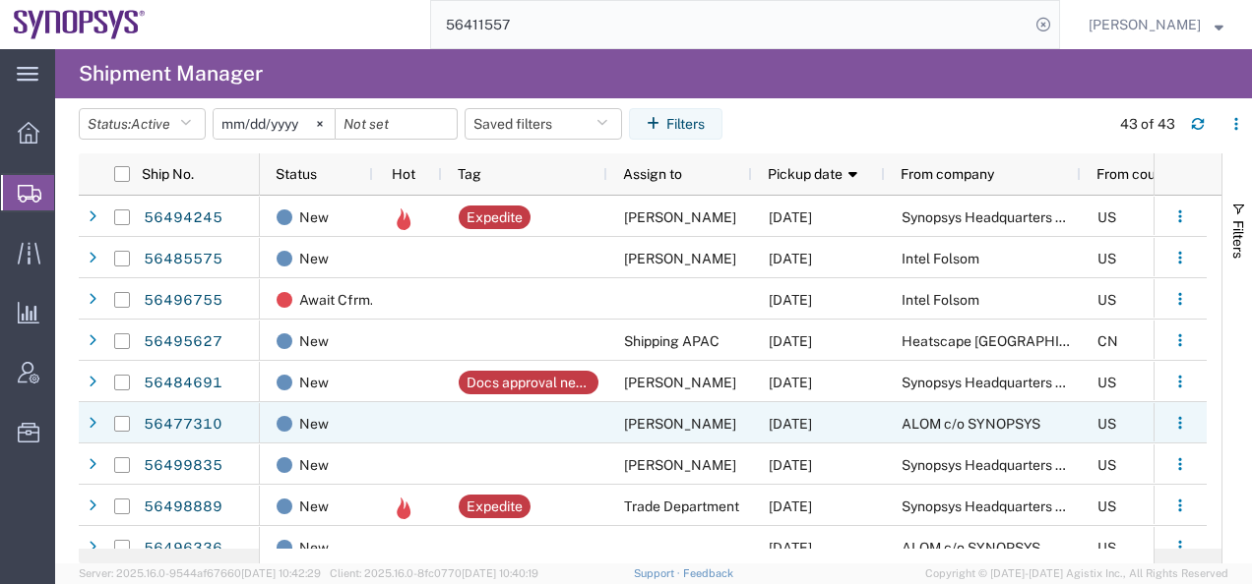
scroll to position [98, 0]
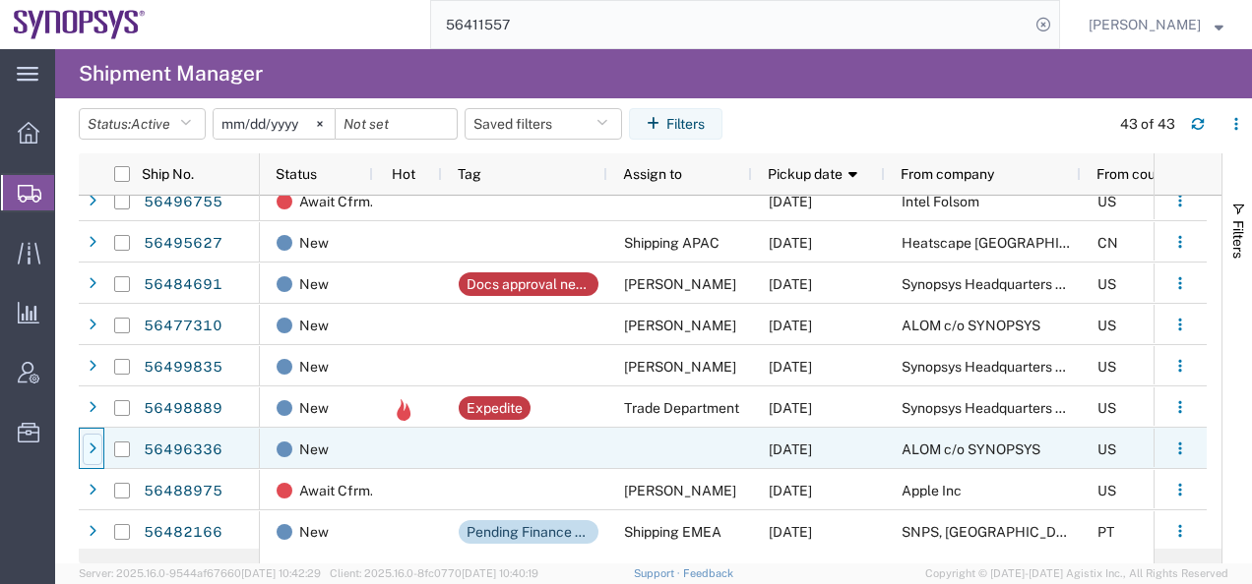
click at [94, 446] on icon at bounding box center [93, 450] width 8 height 14
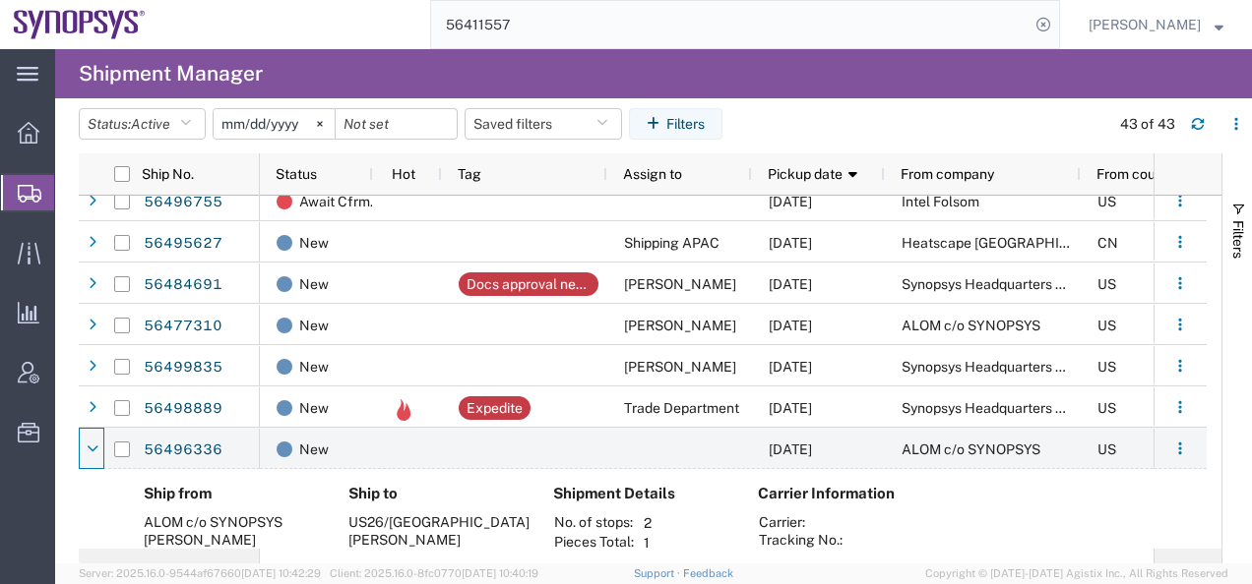
scroll to position [197, 0]
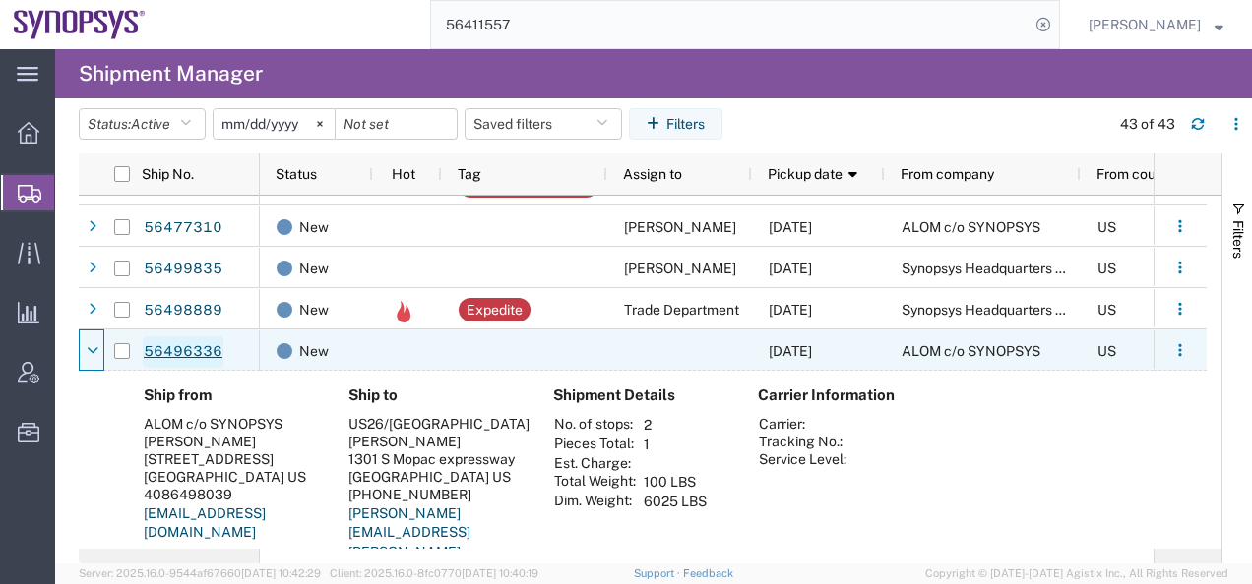
click at [187, 348] on link "56496336" at bounding box center [183, 352] width 81 height 31
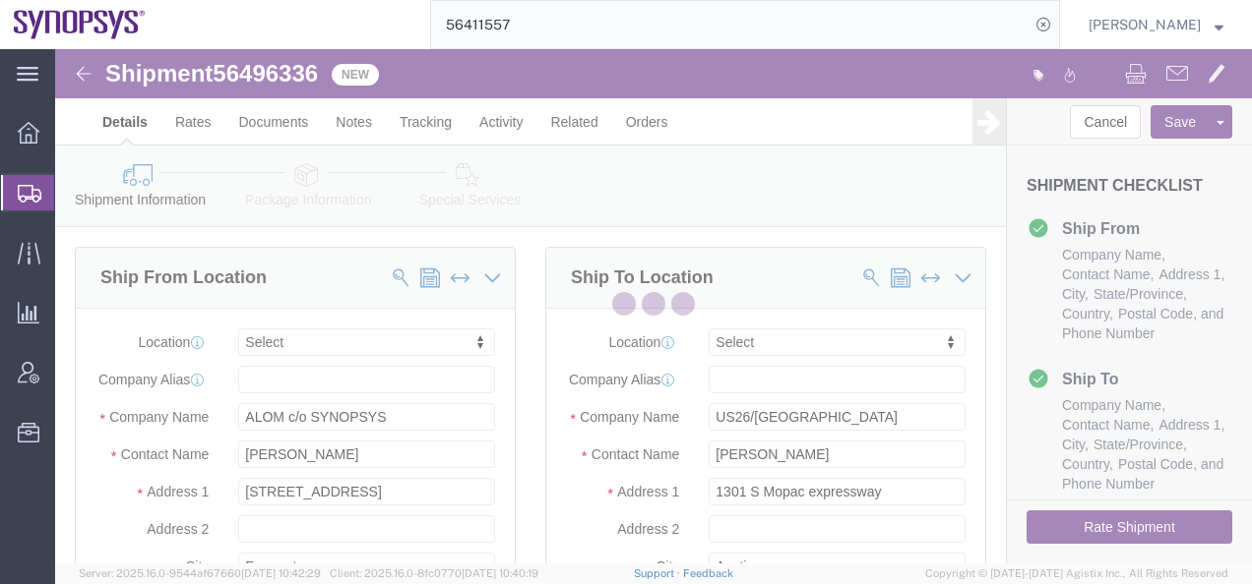
select select
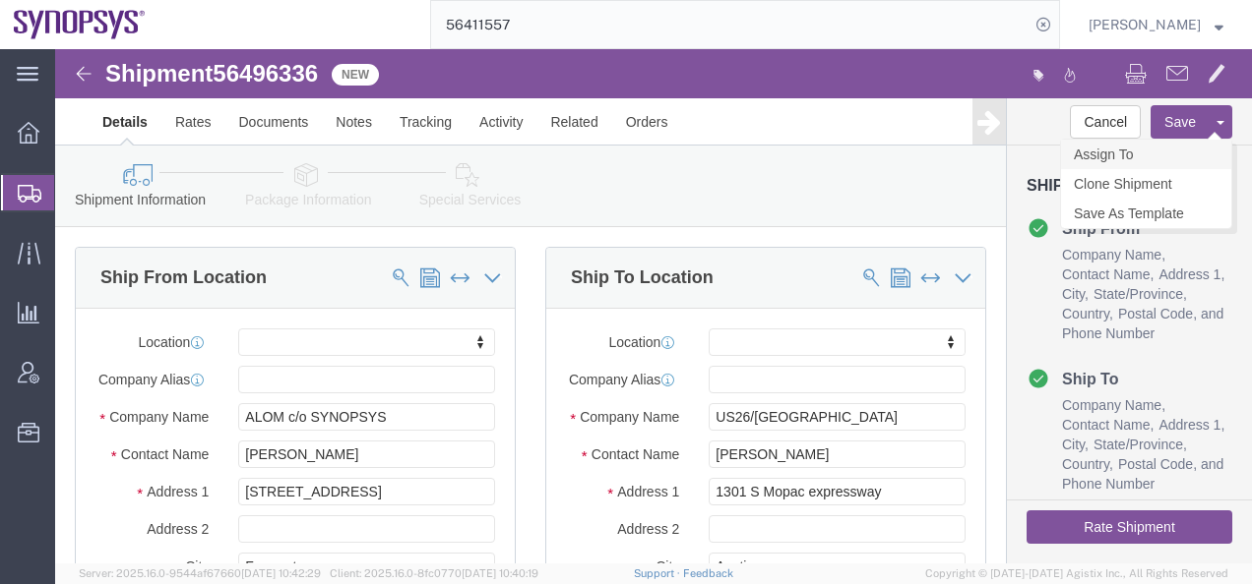
click link "Assign To"
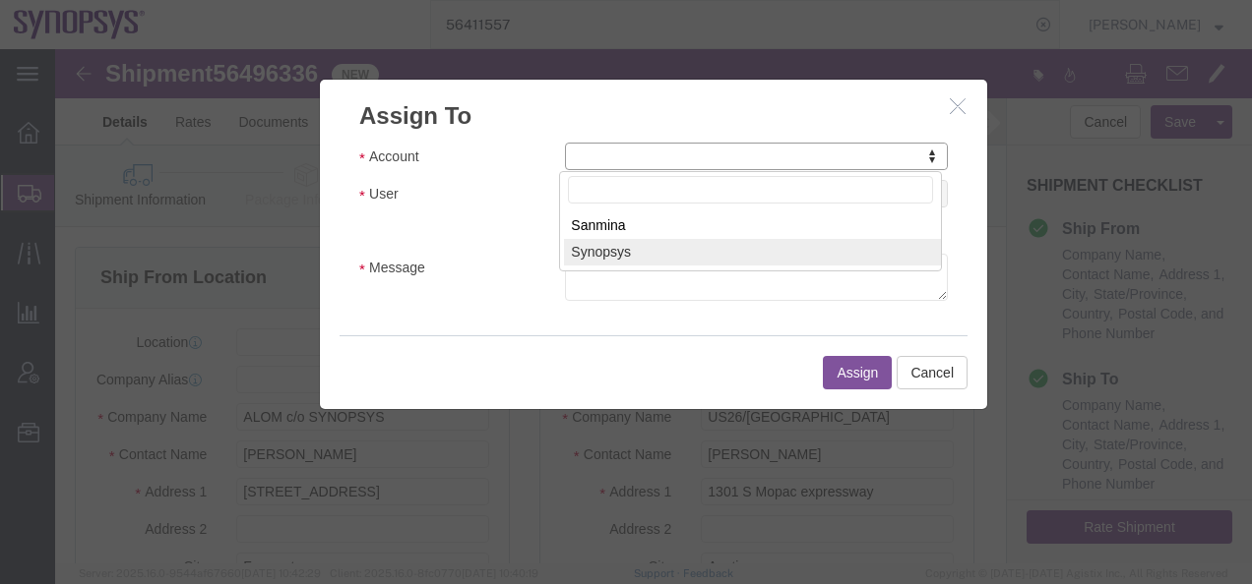
select select "117156"
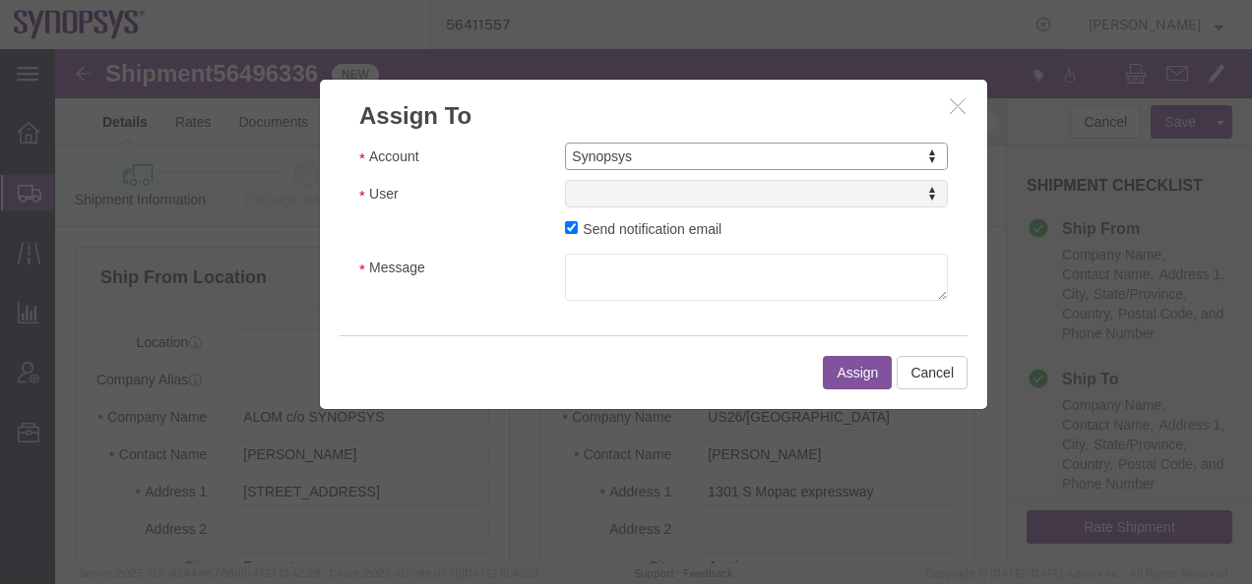
select select
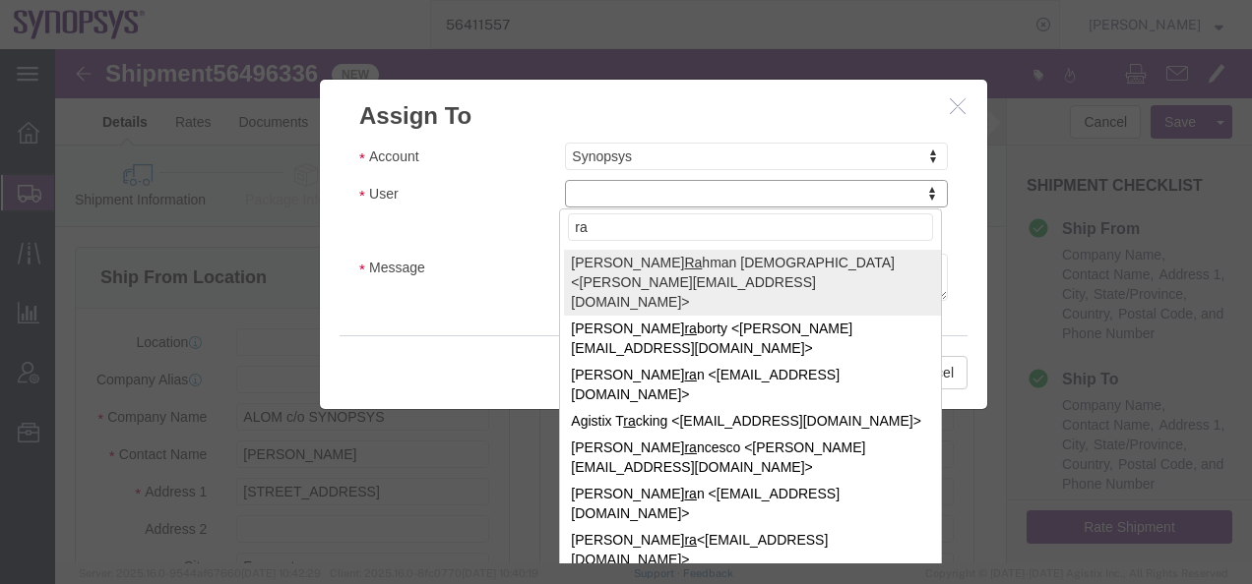
type input "raf"
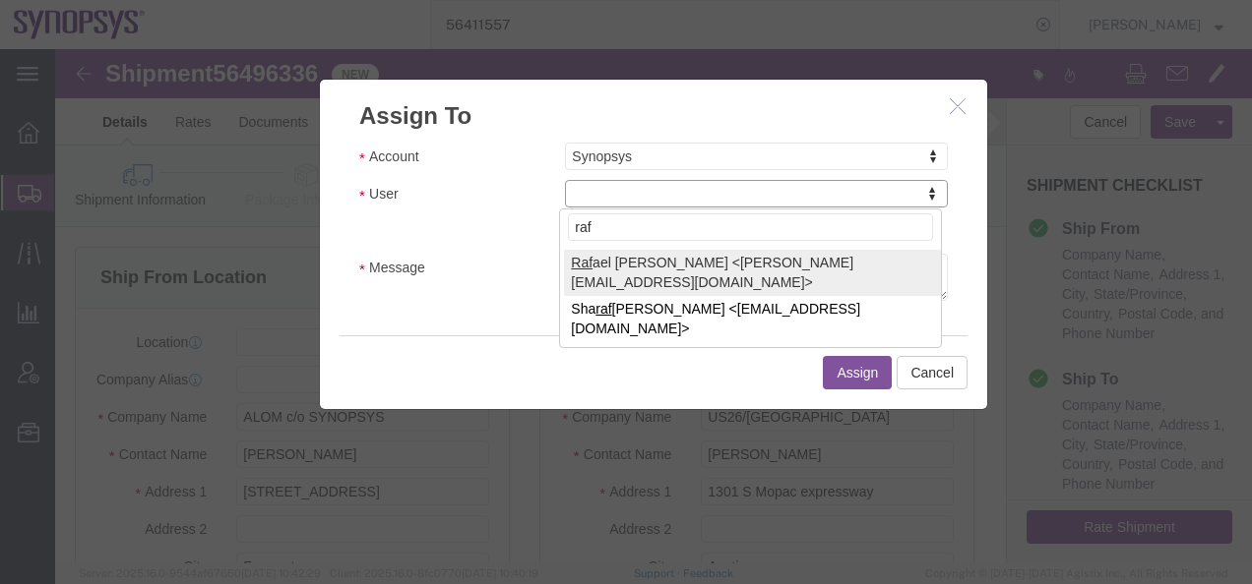
select select "95522"
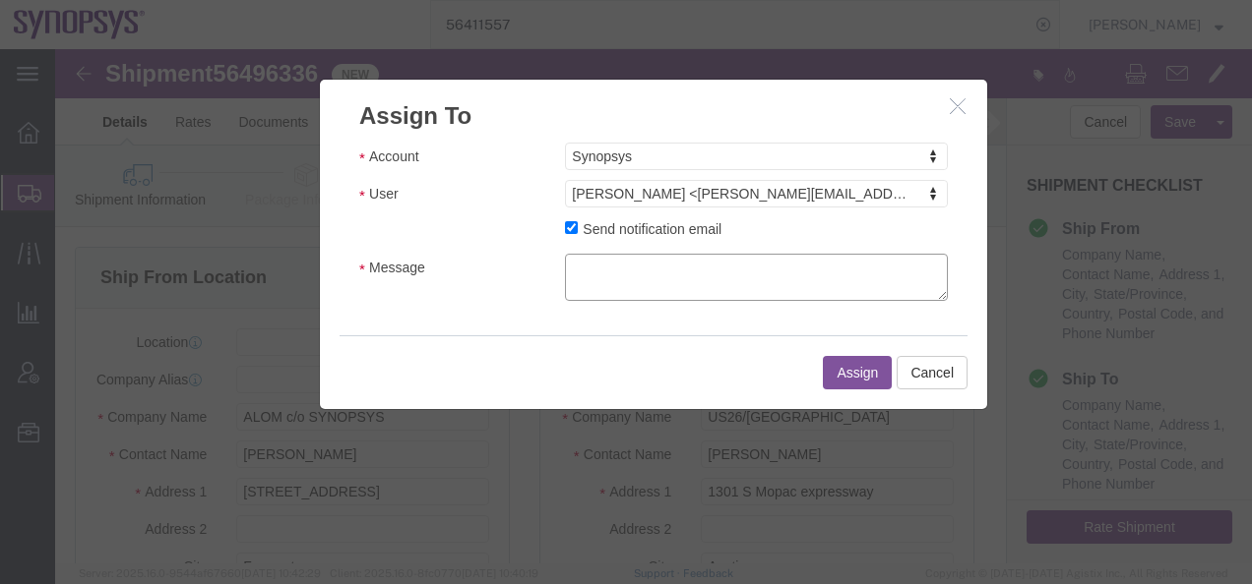
click textarea "Message"
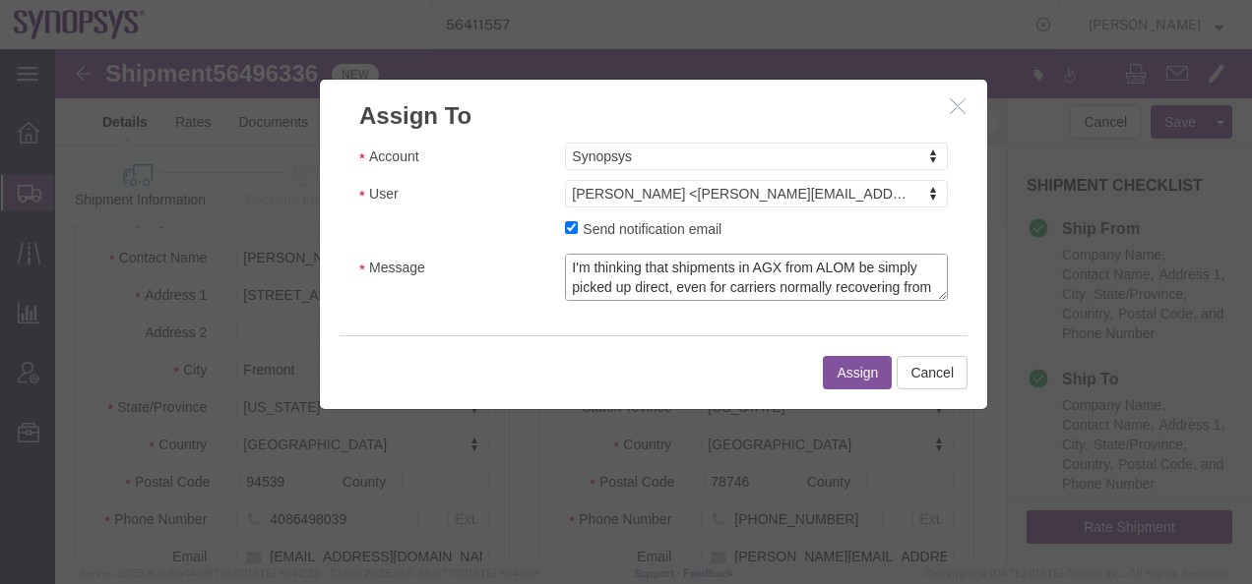
scroll to position [394, 0]
click textarea "I'm thinking that shipments in AGX from ALOM be simply picked up direct, even f…"
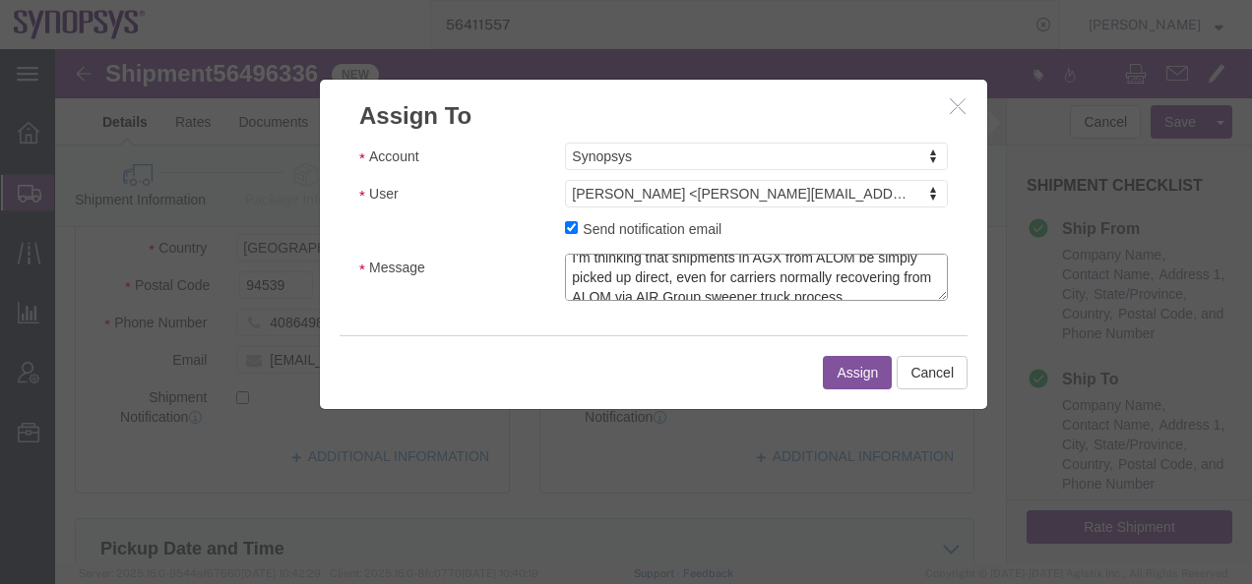
scroll to position [20, 0]
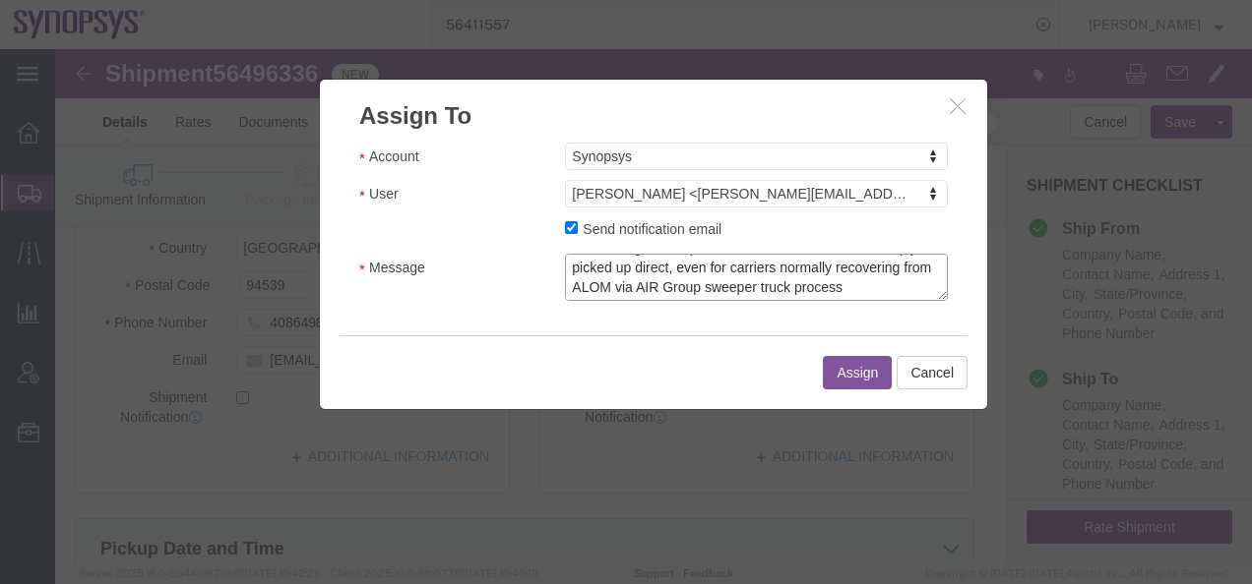
click textarea "I'm thinking that shipments in AGX from ALOM be simply picked up direct, even f…"
type textarea "I'm thinking that shipments in AGX from ALOM be simply picked up direct, even f…"
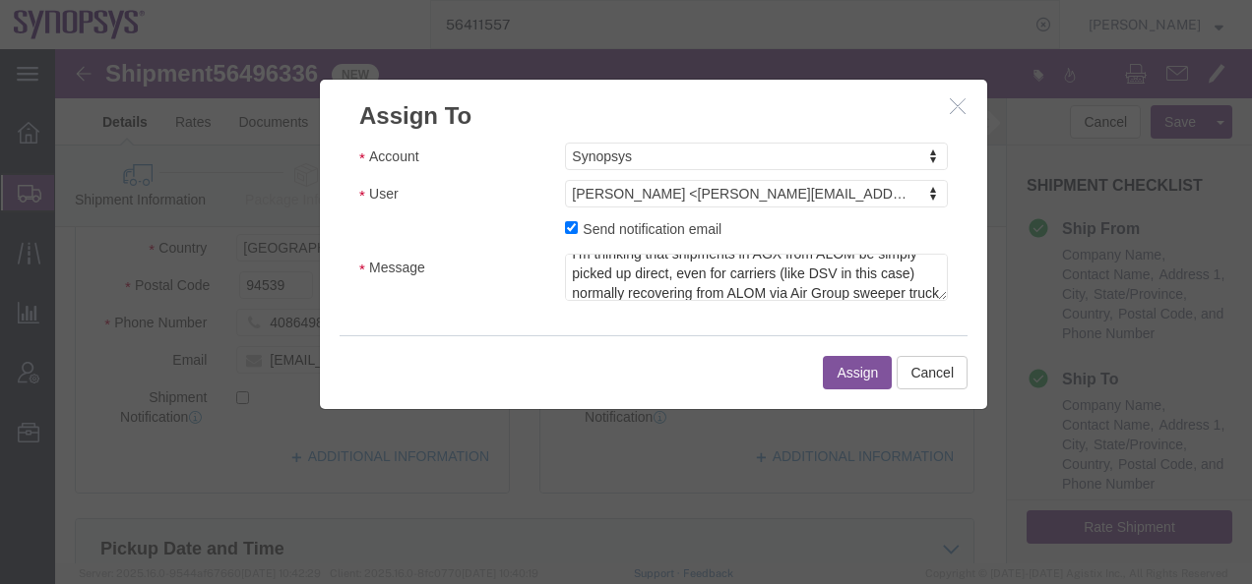
click button "Assign"
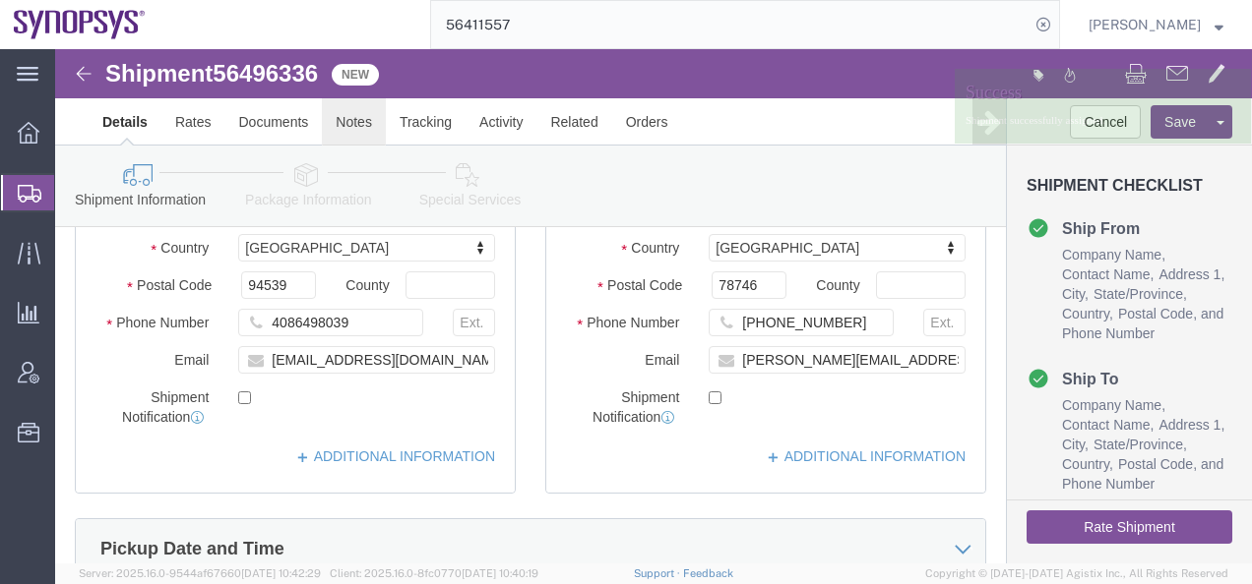
click link "Notes"
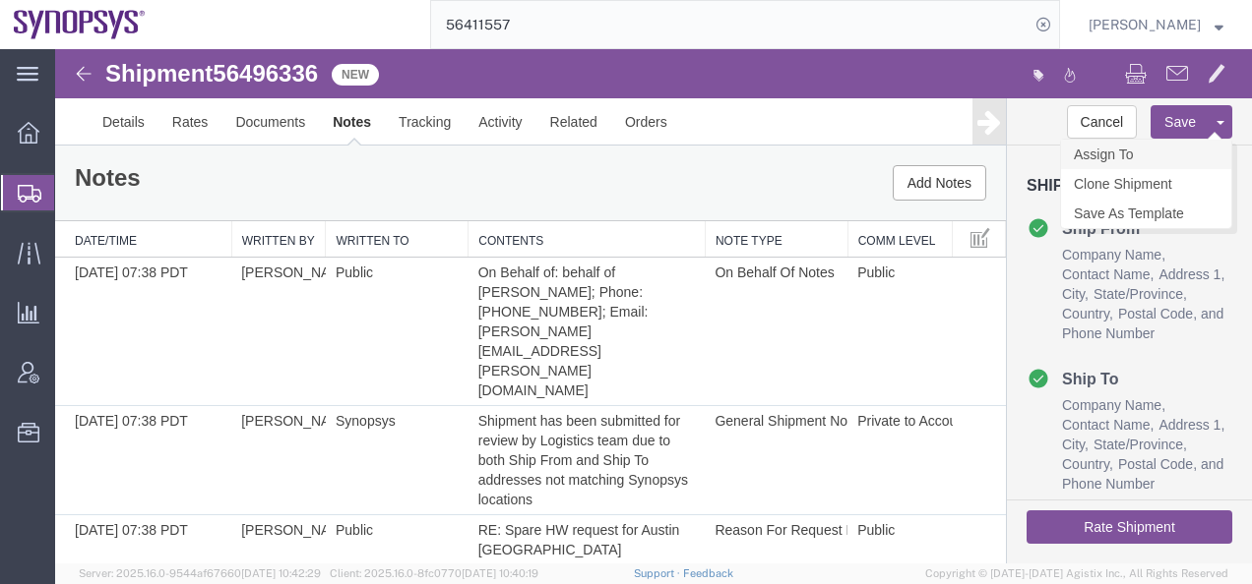
click at [1167, 150] on link "Assign To" at bounding box center [1146, 155] width 170 height 30
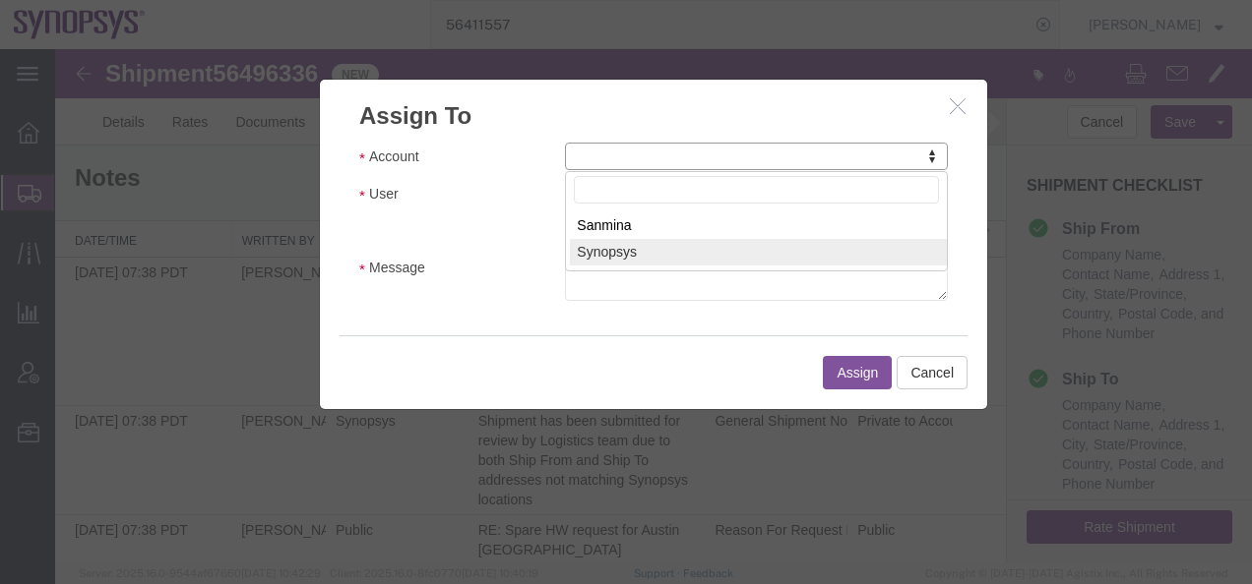
select select "117156"
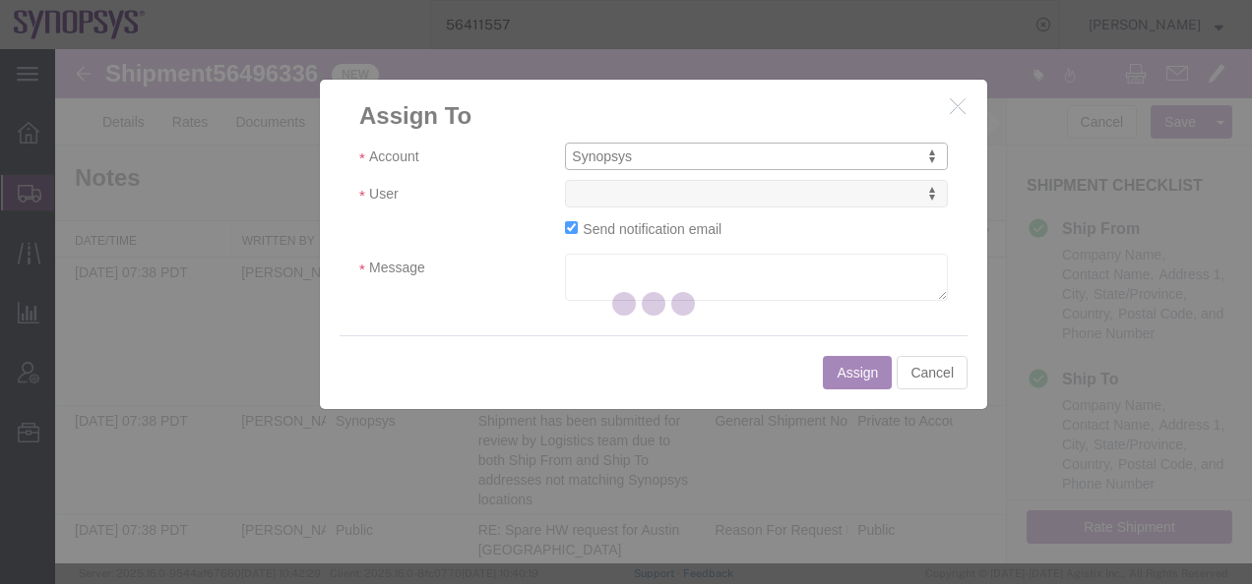
select select
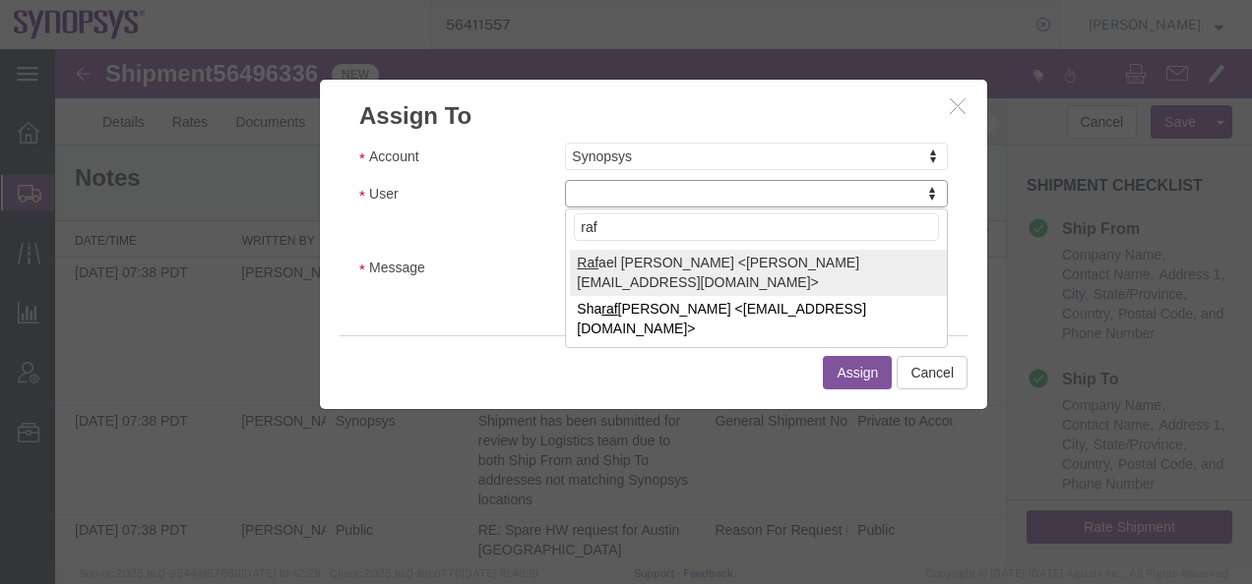
type input "raf"
select select "95522"
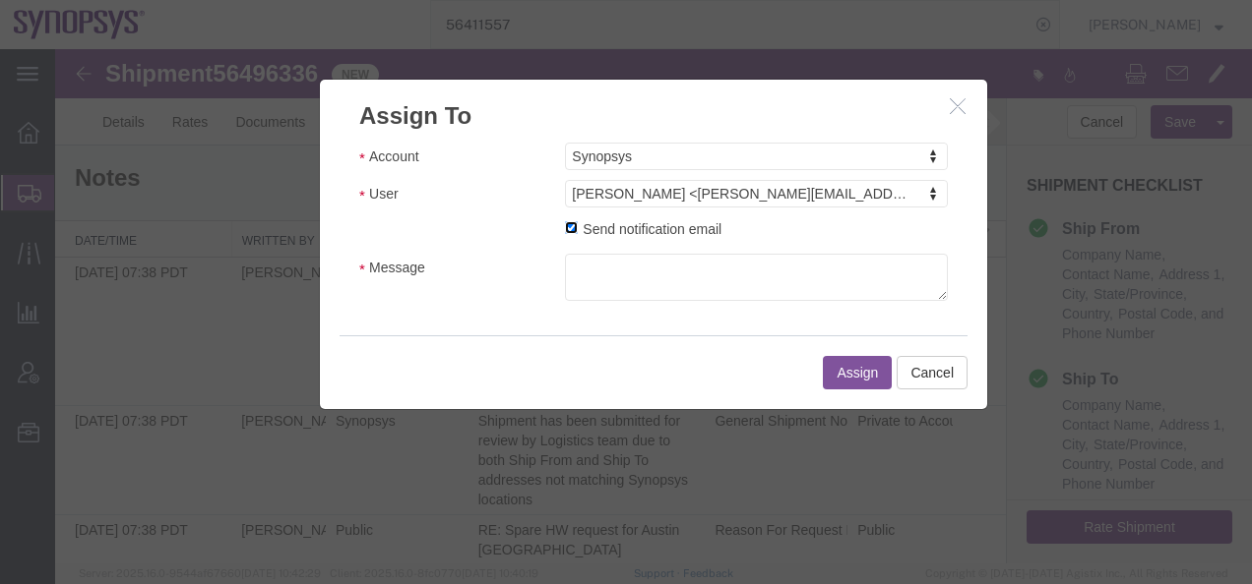
click at [568, 228] on input "Send notification email" at bounding box center [571, 227] width 13 height 13
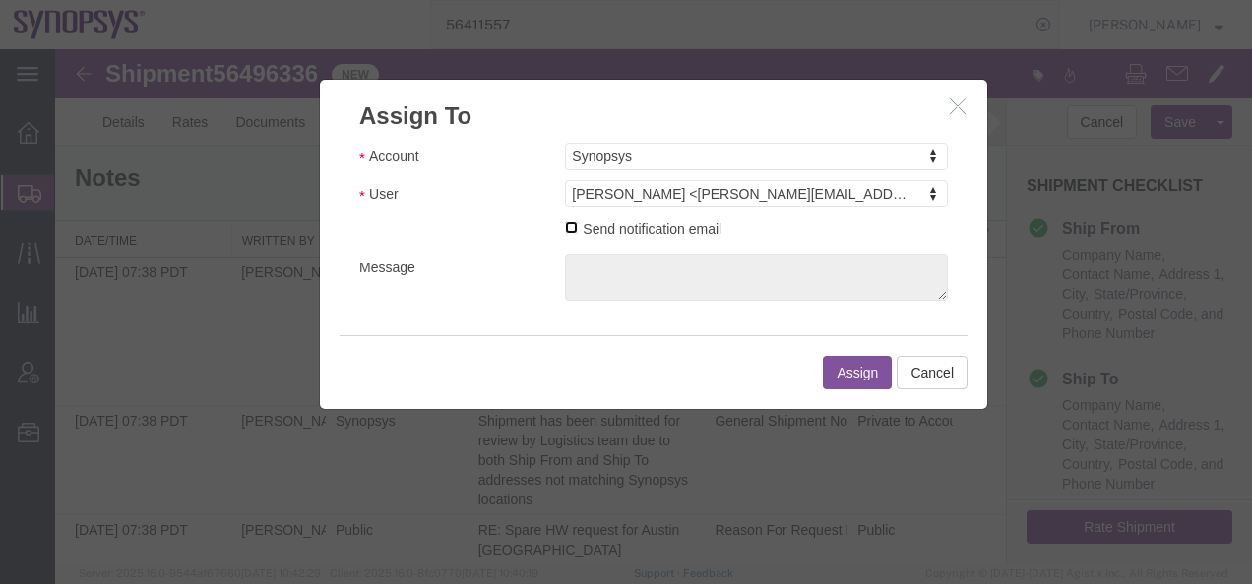
click at [565, 228] on input "Send notification email" at bounding box center [571, 227] width 13 height 13
checkbox input "true"
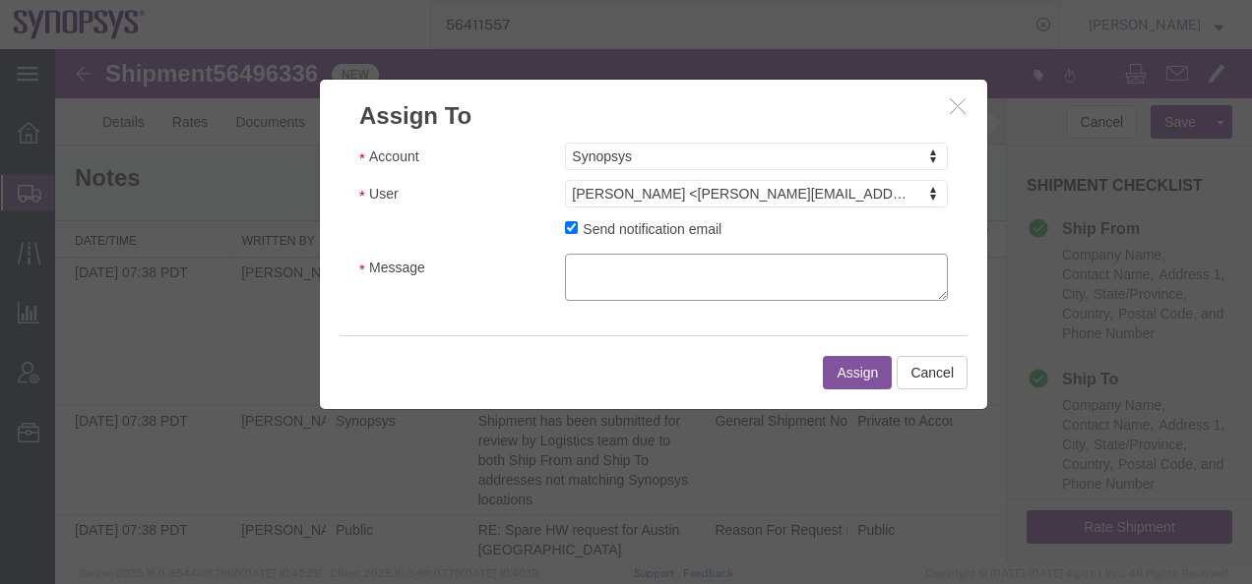
click at [590, 265] on textarea "Message" at bounding box center [756, 277] width 383 height 47
type textarea "Assign DSV? (direct pick up from [GEOGRAPHIC_DATA])"
click at [855, 372] on button "Assign" at bounding box center [857, 372] width 69 height 33
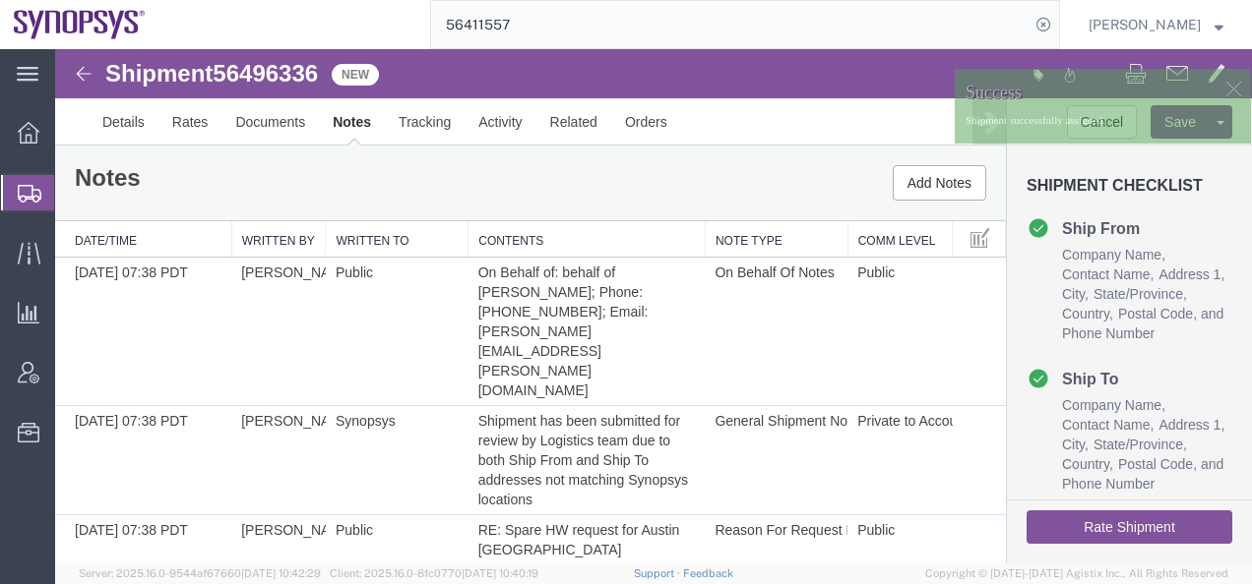
click at [82, 71] on img at bounding box center [84, 74] width 24 height 24
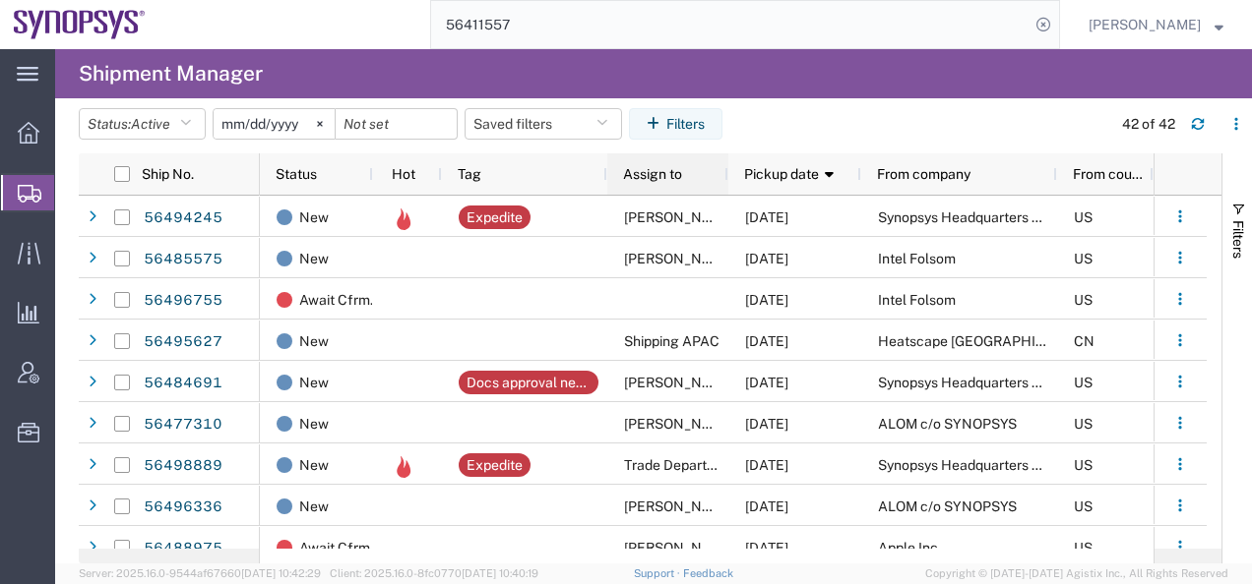
drag, startPoint x: 750, startPoint y: 168, endPoint x: 726, endPoint y: 169, distance: 23.6
click at [726, 169] on div at bounding box center [727, 173] width 8 height 41
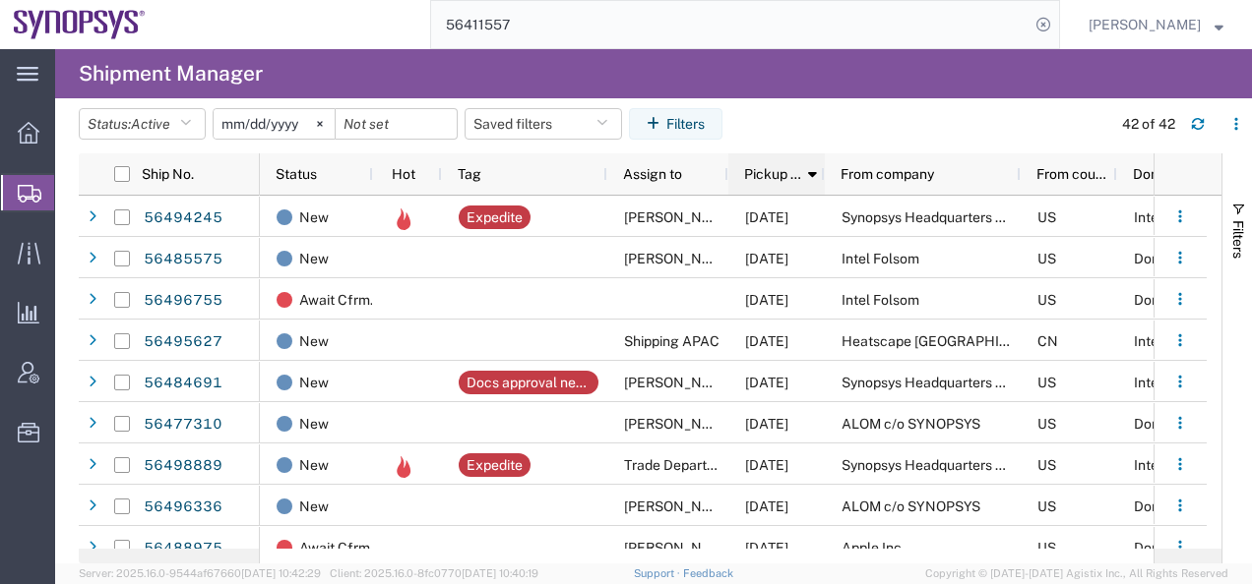
drag, startPoint x: 858, startPoint y: 167, endPoint x: 822, endPoint y: 167, distance: 36.4
click at [822, 167] on div at bounding box center [824, 173] width 8 height 41
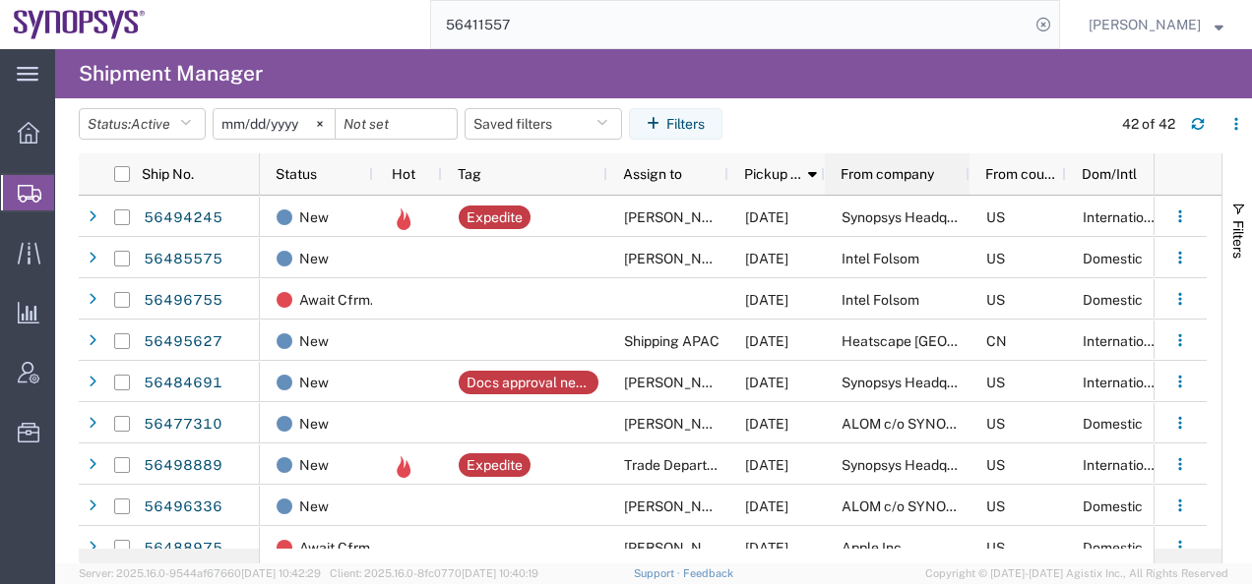
drag, startPoint x: 1018, startPoint y: 164, endPoint x: 965, endPoint y: 164, distance: 53.1
click at [965, 164] on div at bounding box center [968, 173] width 8 height 41
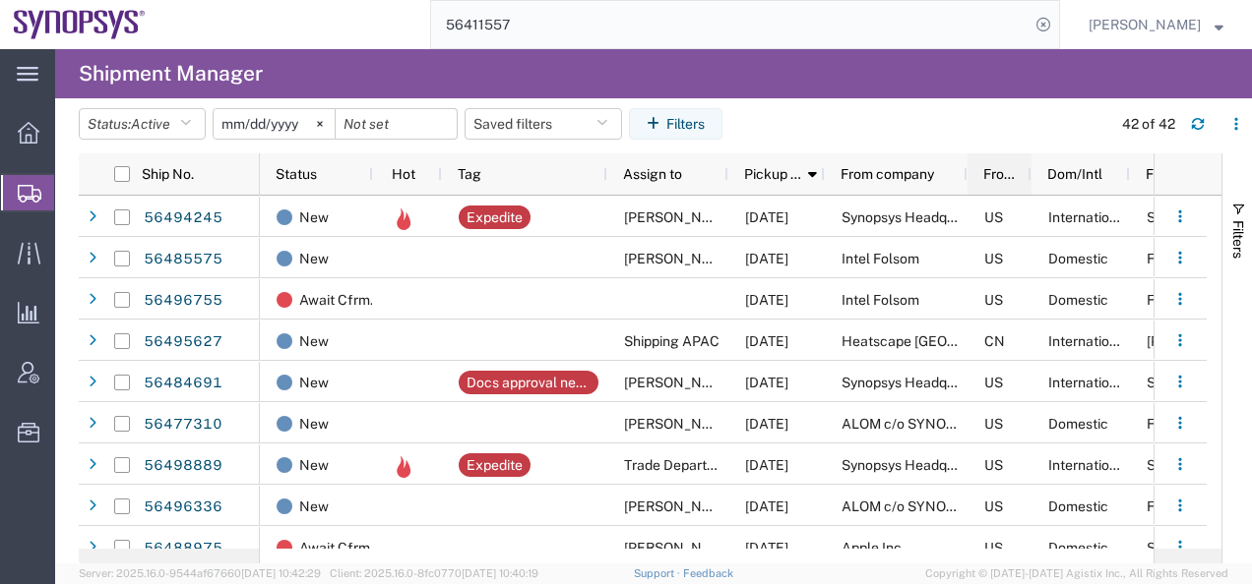
drag, startPoint x: 1063, startPoint y: 166, endPoint x: 1030, endPoint y: 166, distance: 32.5
click at [1030, 166] on div at bounding box center [1030, 173] width 8 height 41
